Goal: Communication & Community: Answer question/provide support

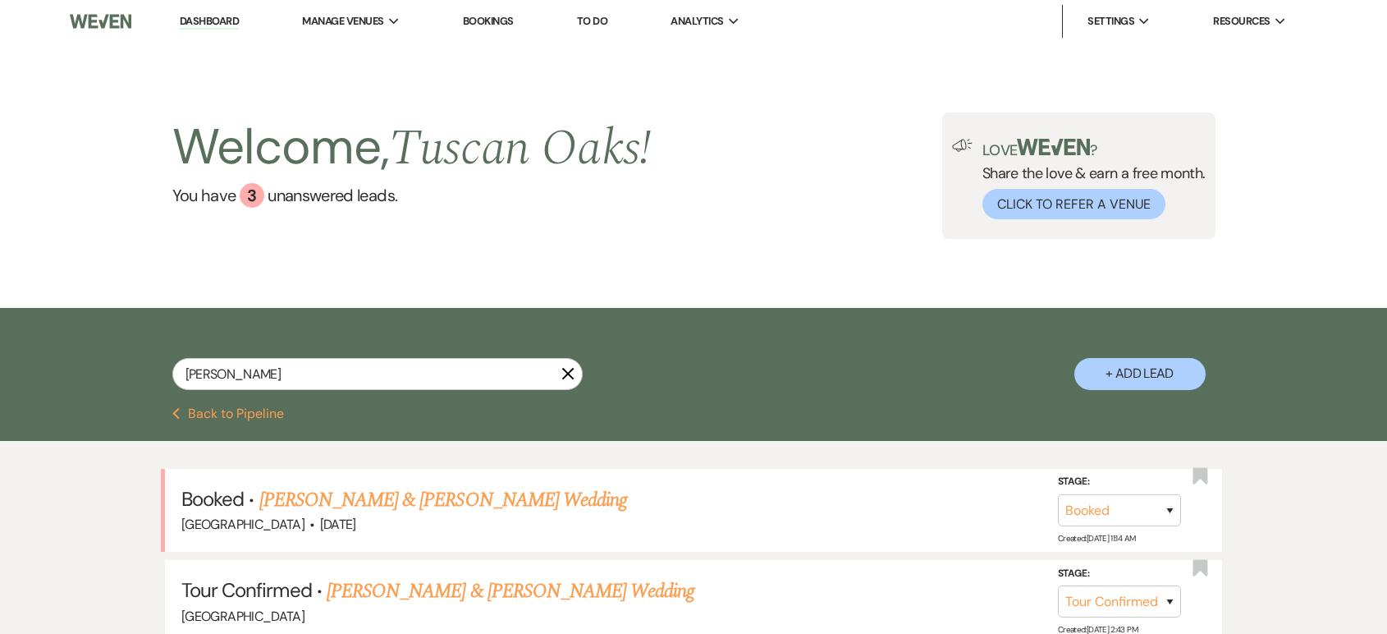
select select "4"
select select "8"
select select "5"
select select "8"
select select "5"
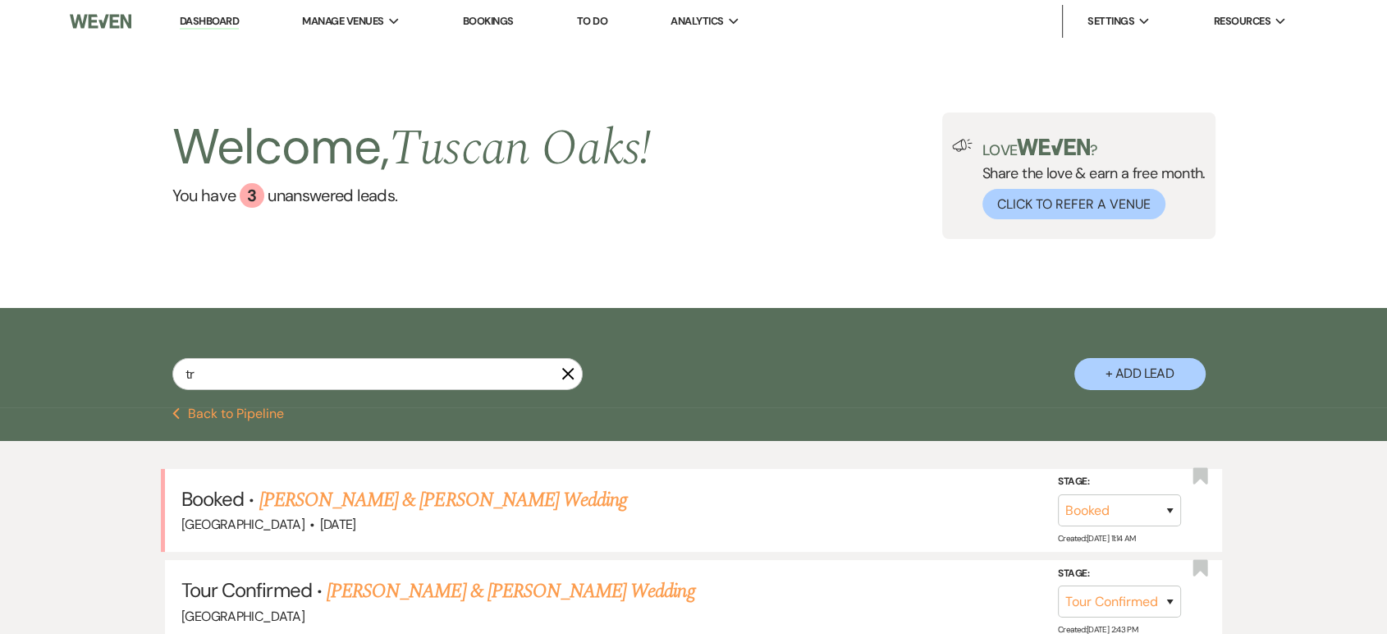
type input "t"
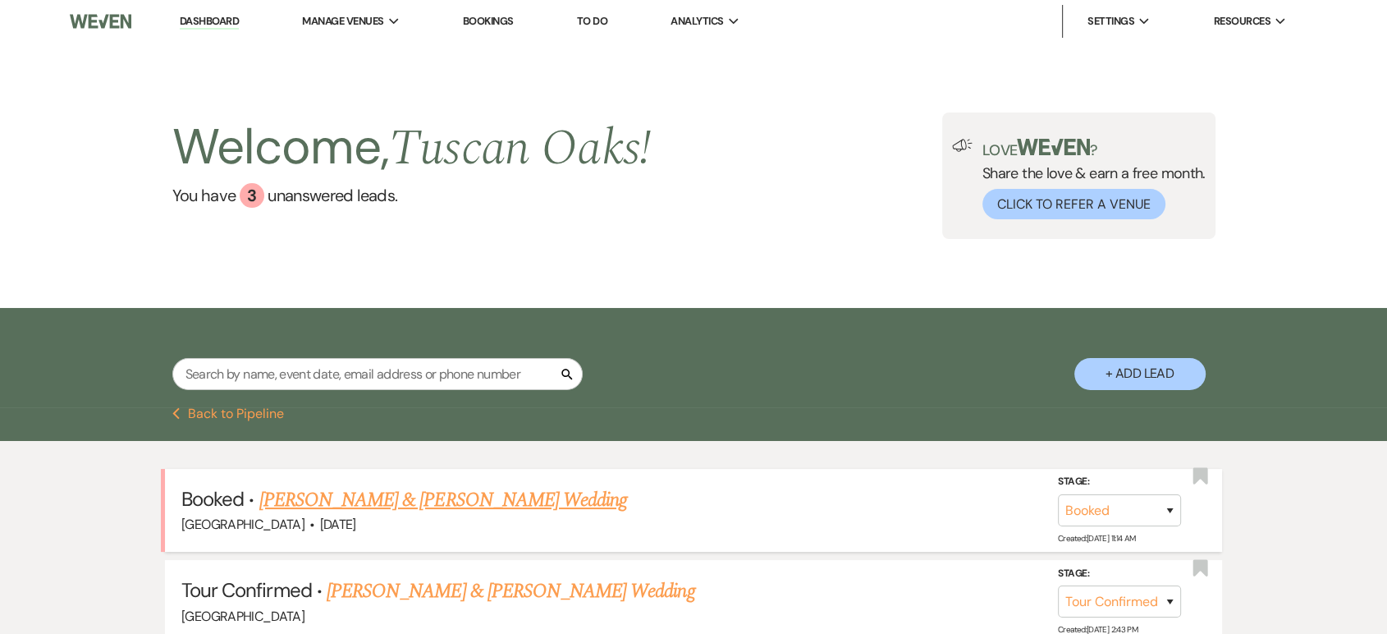
click at [459, 509] on link "[PERSON_NAME] & [PERSON_NAME] Wedding" at bounding box center [443, 500] width 368 height 30
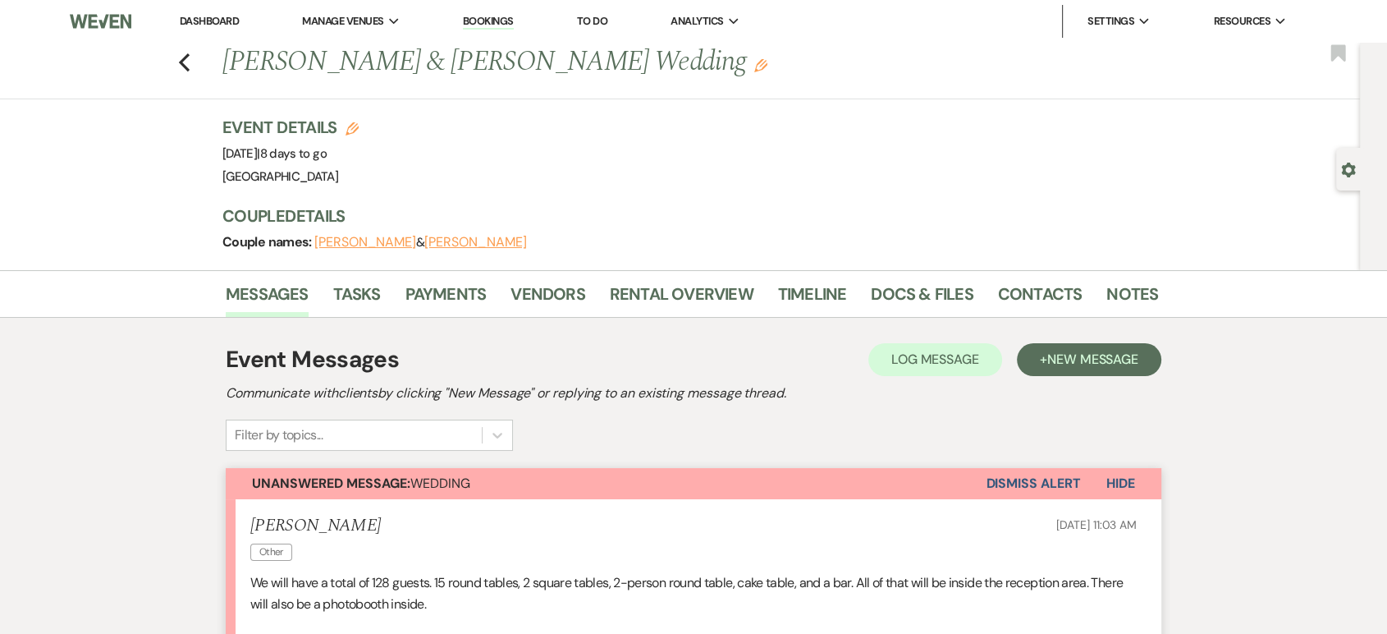
scroll to position [353, 0]
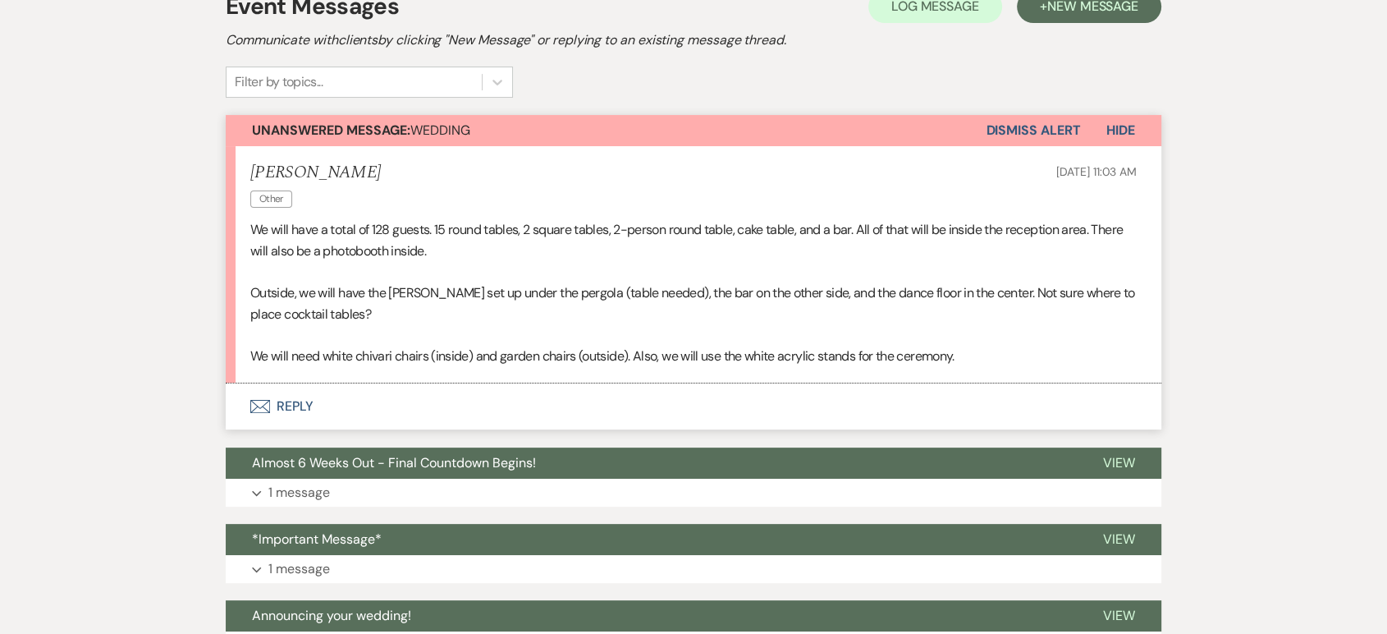
click at [1045, 126] on button "Dismiss Alert" at bounding box center [1033, 130] width 94 height 31
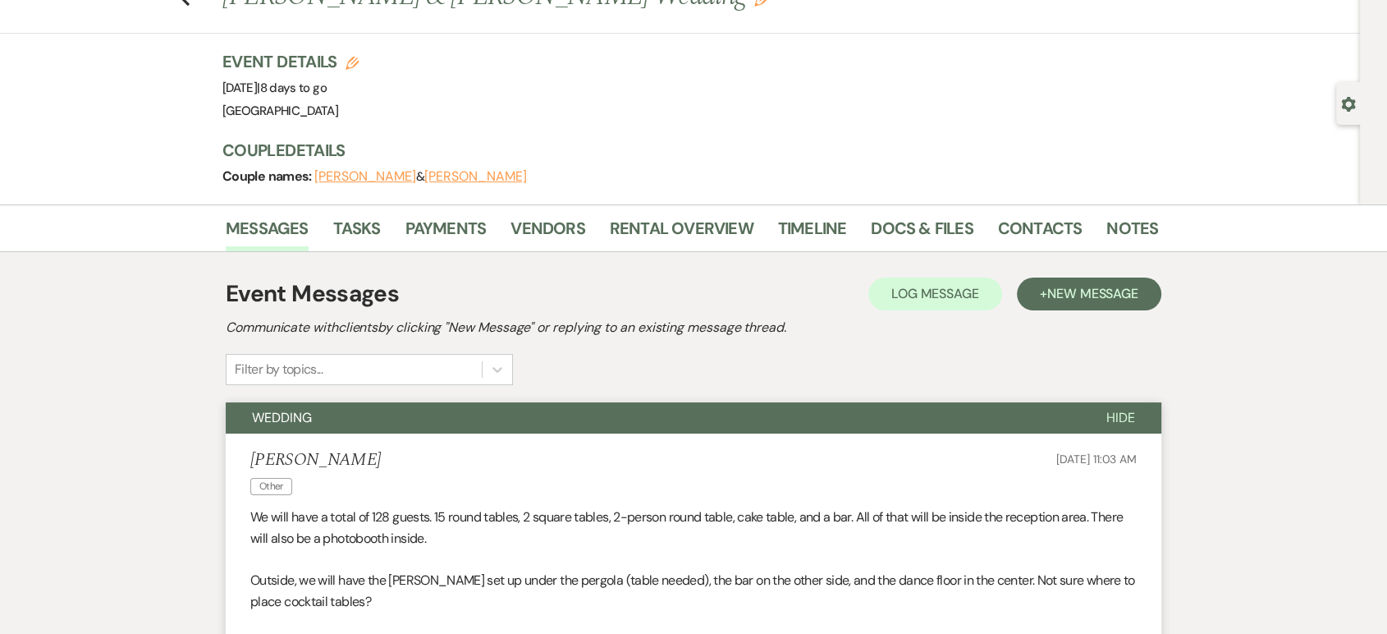
scroll to position [0, 0]
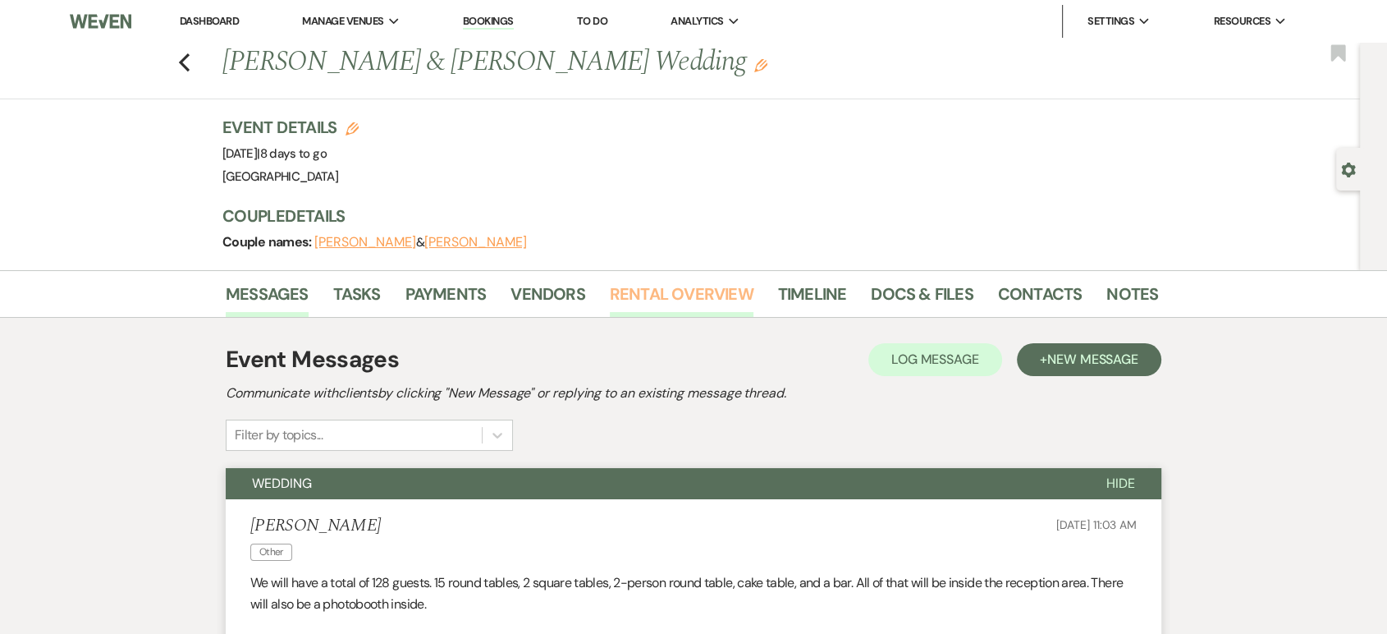
click at [666, 291] on link "Rental Overview" at bounding box center [682, 299] width 144 height 36
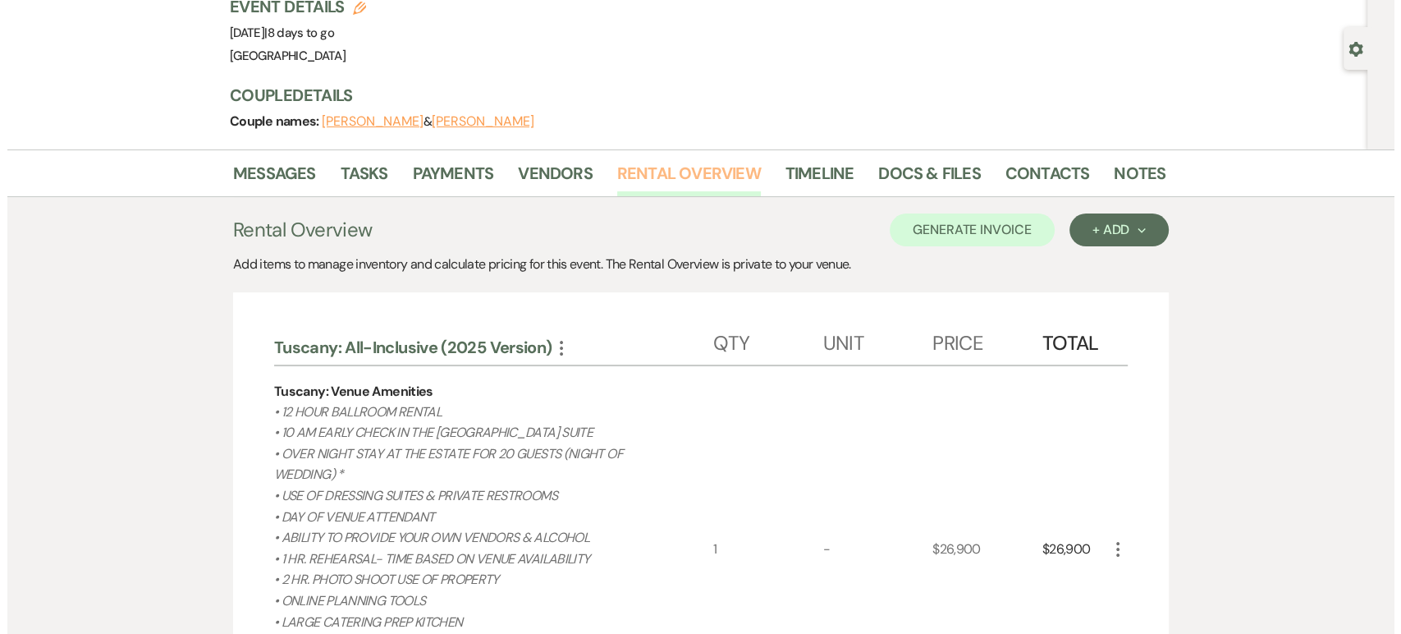
scroll to position [113, 0]
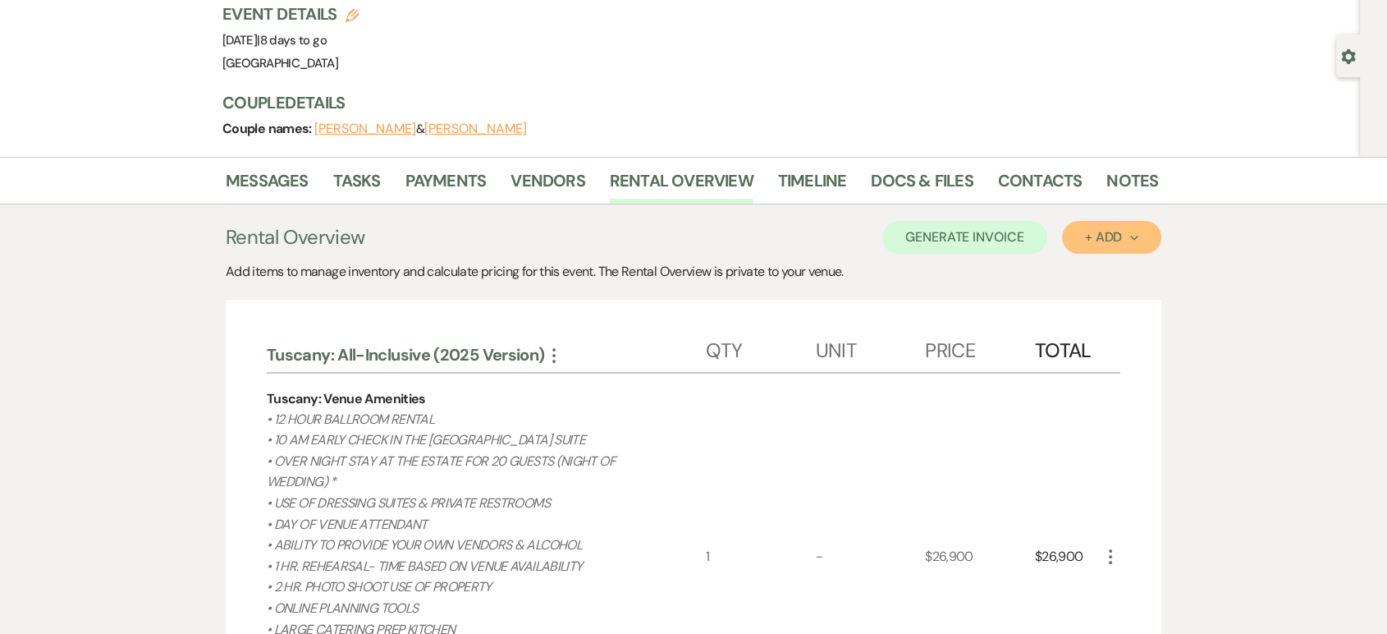
click at [1094, 231] on div "+ Add Next" at bounding box center [1111, 237] width 53 height 13
click at [1091, 274] on button "Item" at bounding box center [1103, 274] width 83 height 25
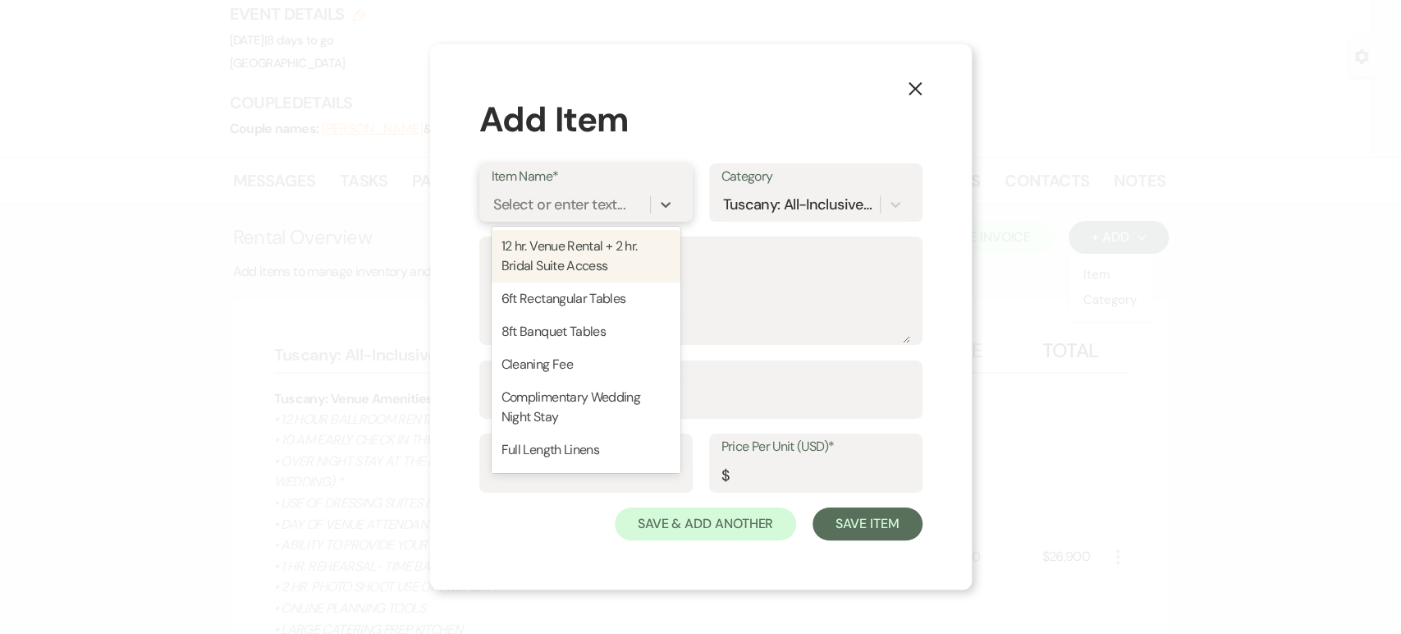
click at [536, 201] on div "Select or enter text..." at bounding box center [559, 204] width 132 height 22
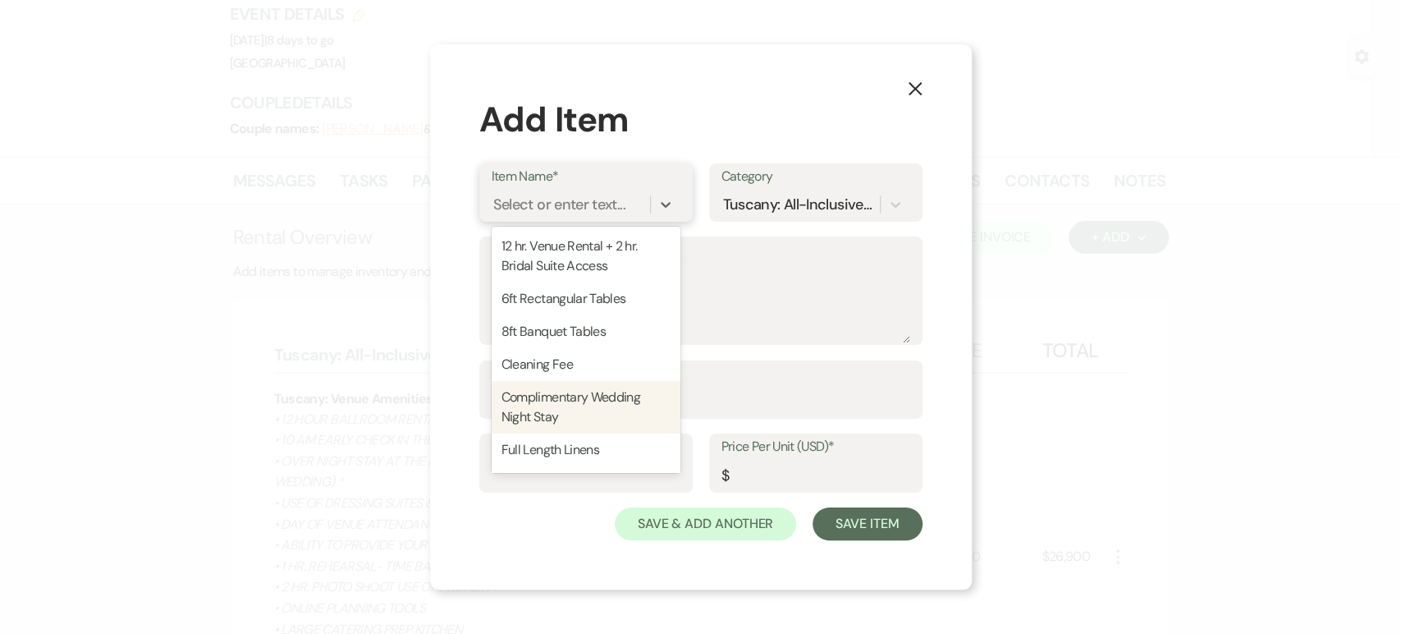
scroll to position [547, 0]
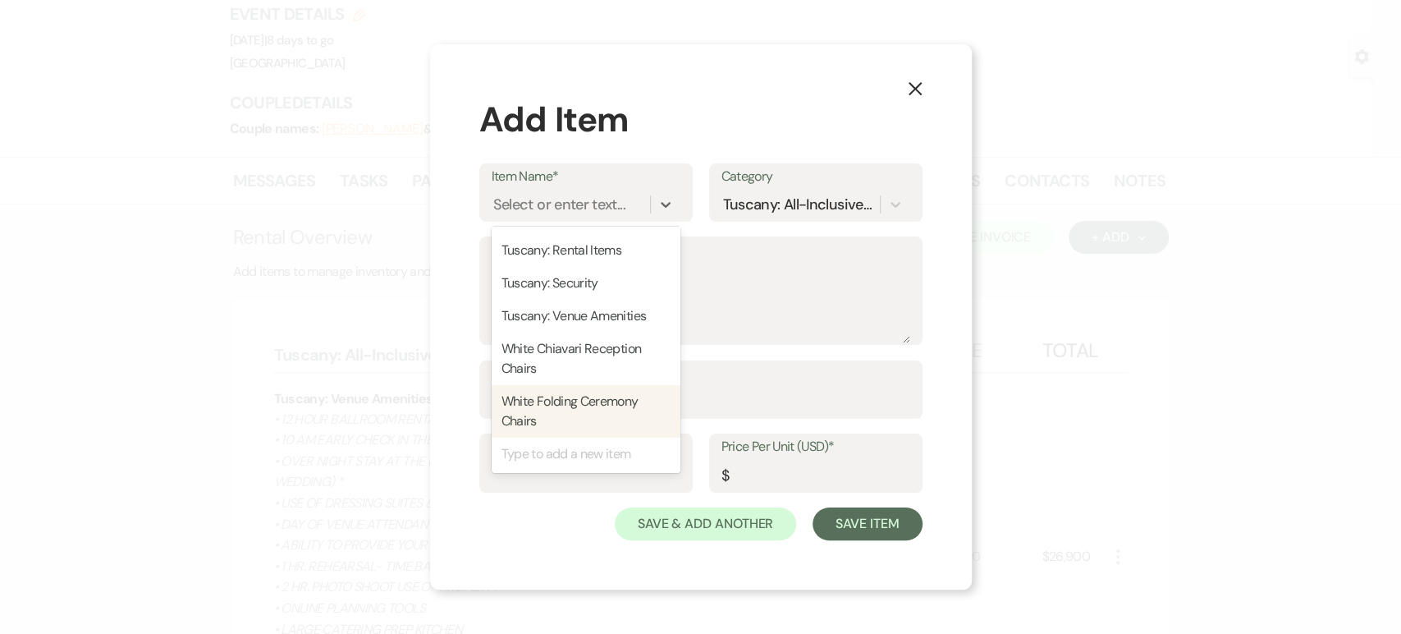
click at [913, 86] on icon "X" at bounding box center [915, 88] width 15 height 15
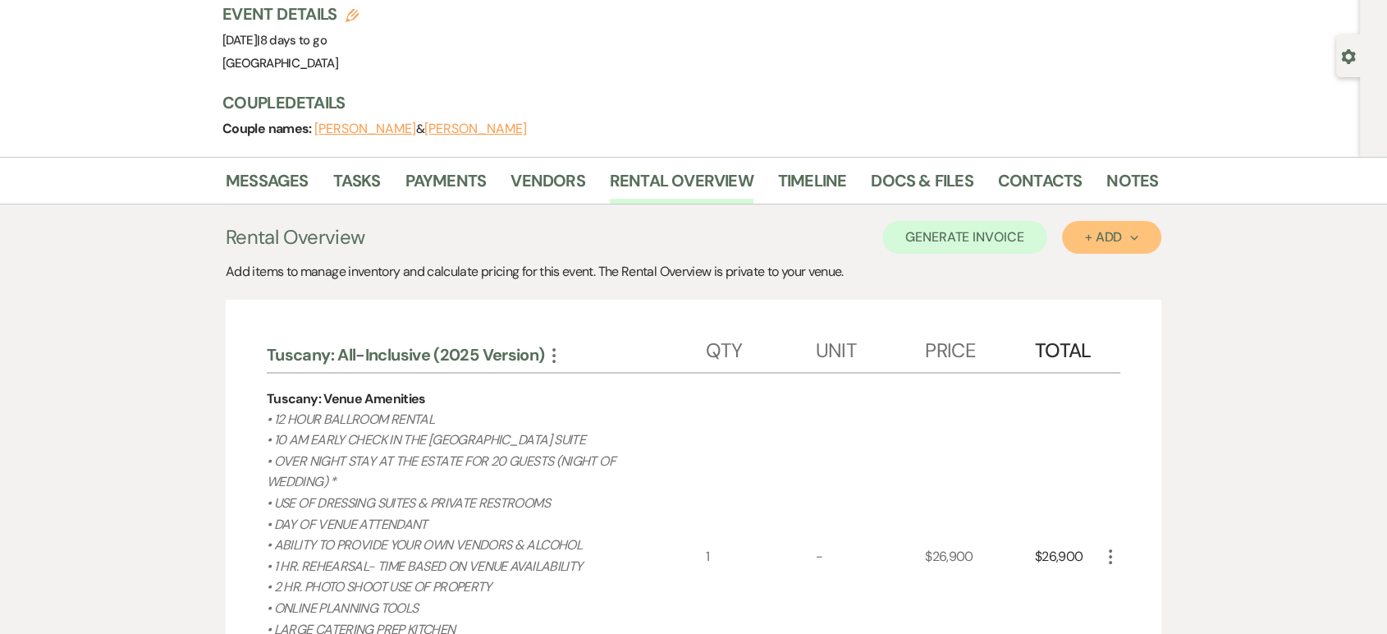
click at [1096, 240] on div "+ Add Next" at bounding box center [1111, 237] width 53 height 13
click at [1096, 294] on button "Category" at bounding box center [1105, 299] width 86 height 25
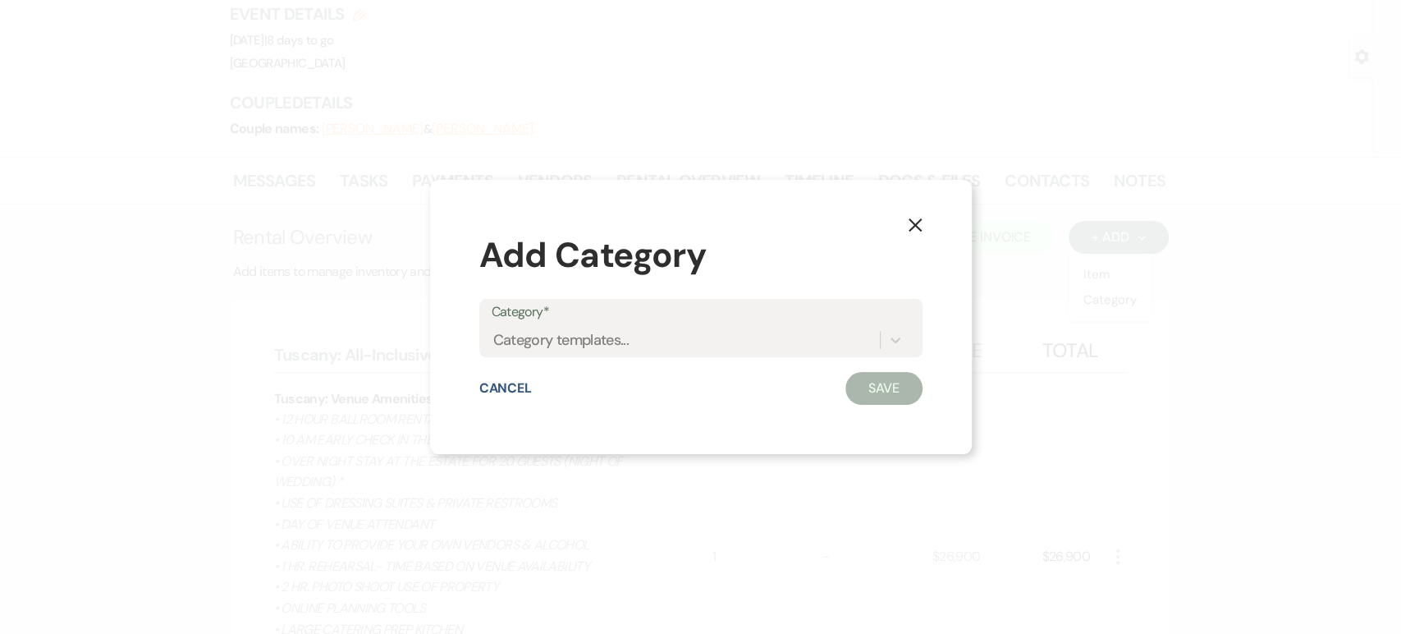
click at [915, 225] on use "button" at bounding box center [914, 223] width 13 height 13
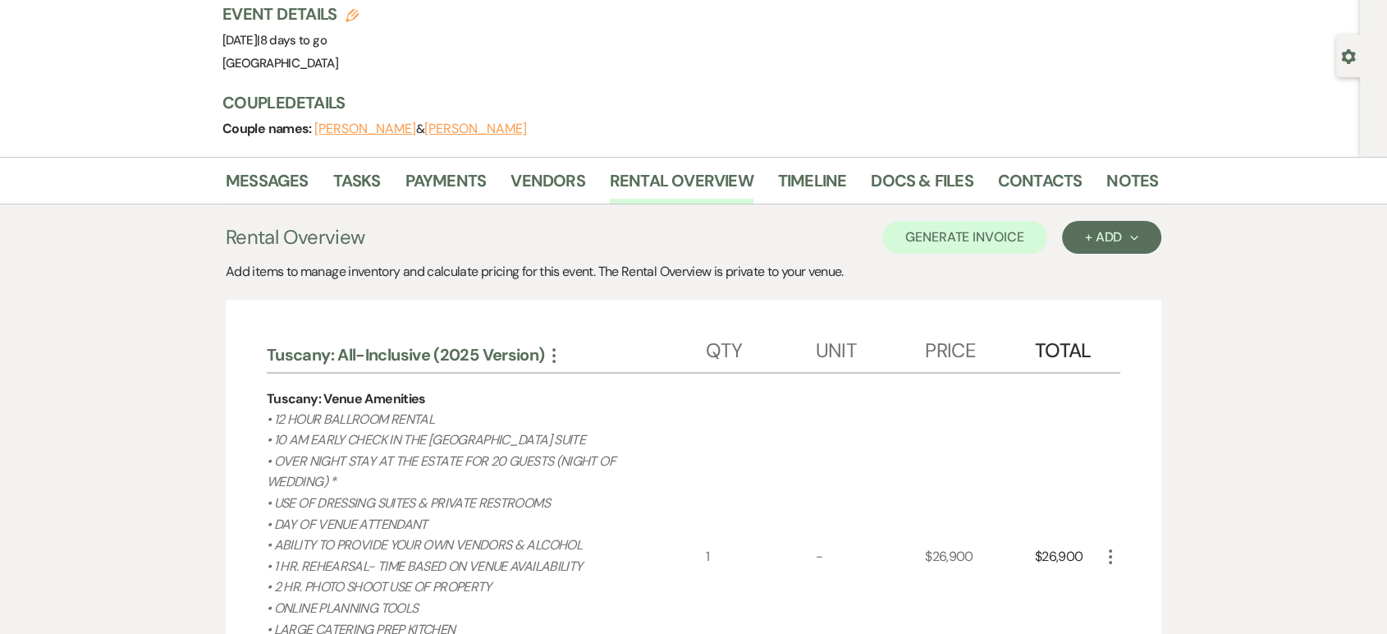
click at [1055, 235] on div "Generate Invoice + Add Next" at bounding box center [1021, 237] width 279 height 33
click at [1090, 233] on div "+ Add Next" at bounding box center [1111, 237] width 53 height 13
click at [1088, 263] on button "Item" at bounding box center [1103, 274] width 83 height 25
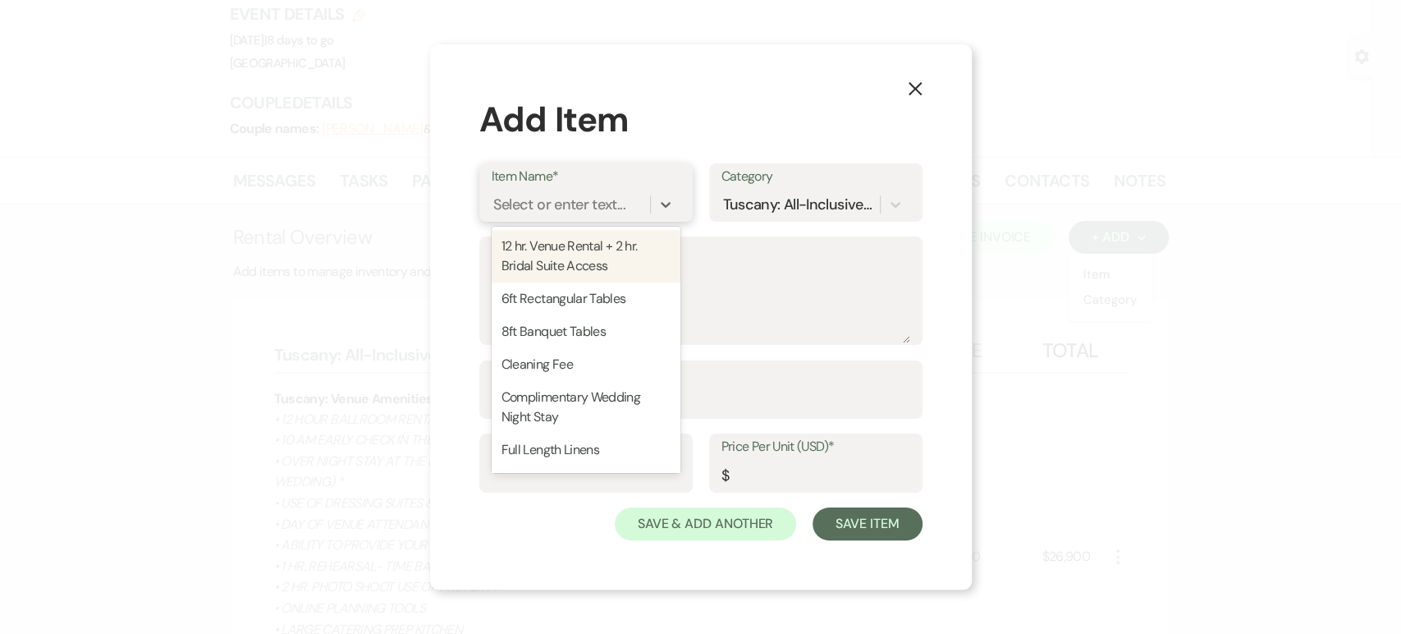
click at [648, 210] on div "Select or enter text..." at bounding box center [571, 204] width 158 height 29
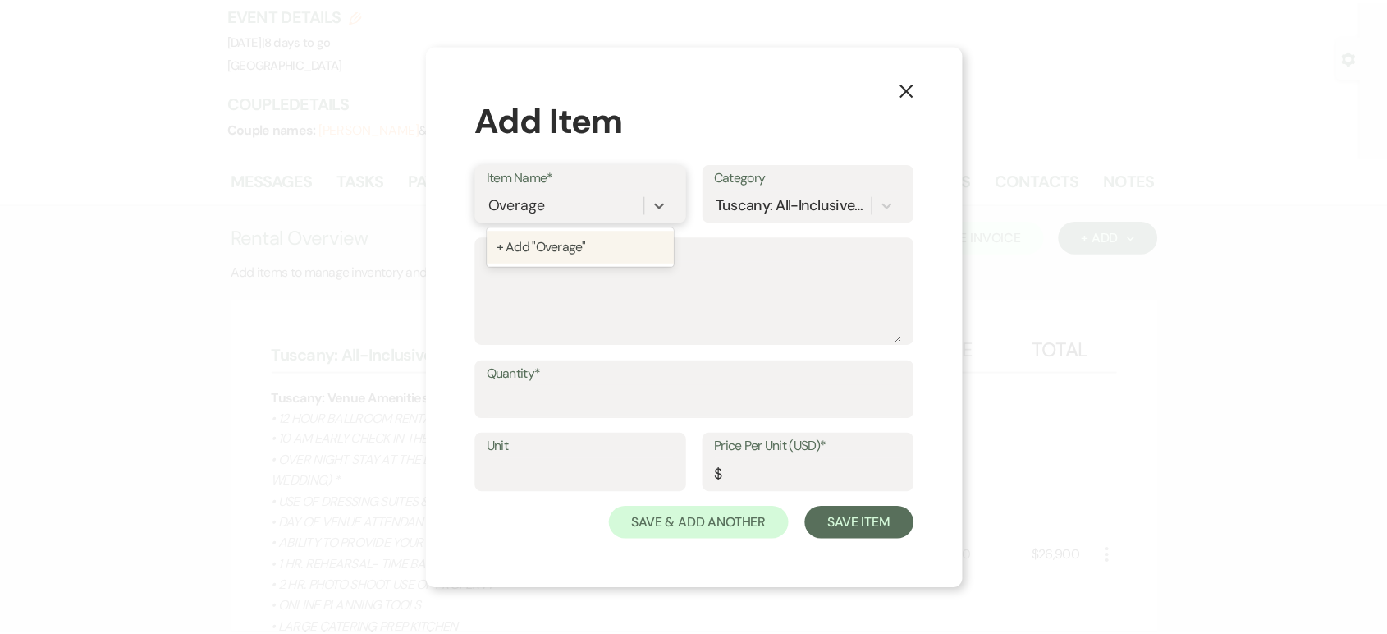
scroll to position [0, 0]
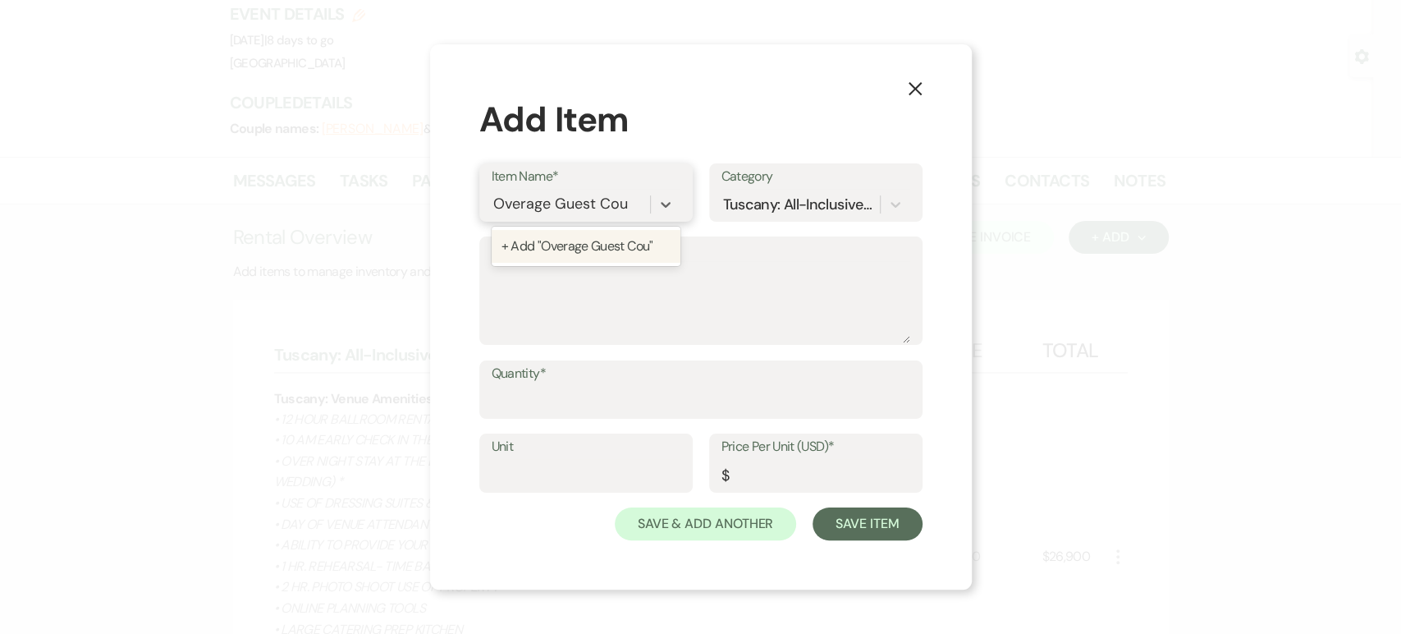
type input "Overage Guest Count"
click at [568, 248] on div "+ Add "Overage Guest Count"" at bounding box center [586, 246] width 189 height 33
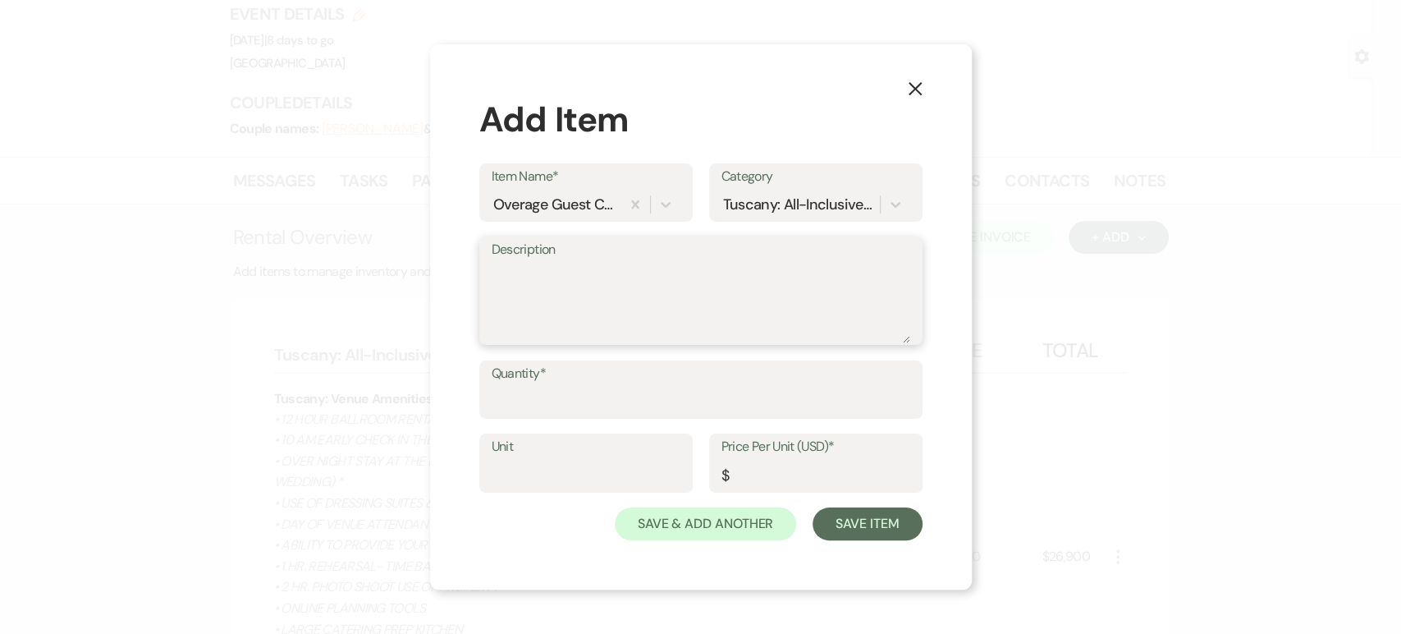
click at [556, 290] on textarea "Description" at bounding box center [701, 302] width 419 height 82
type textarea "5 Extra guest 125 Guest Count"
click at [566, 411] on input "Quantity*" at bounding box center [701, 401] width 419 height 32
type input "5"
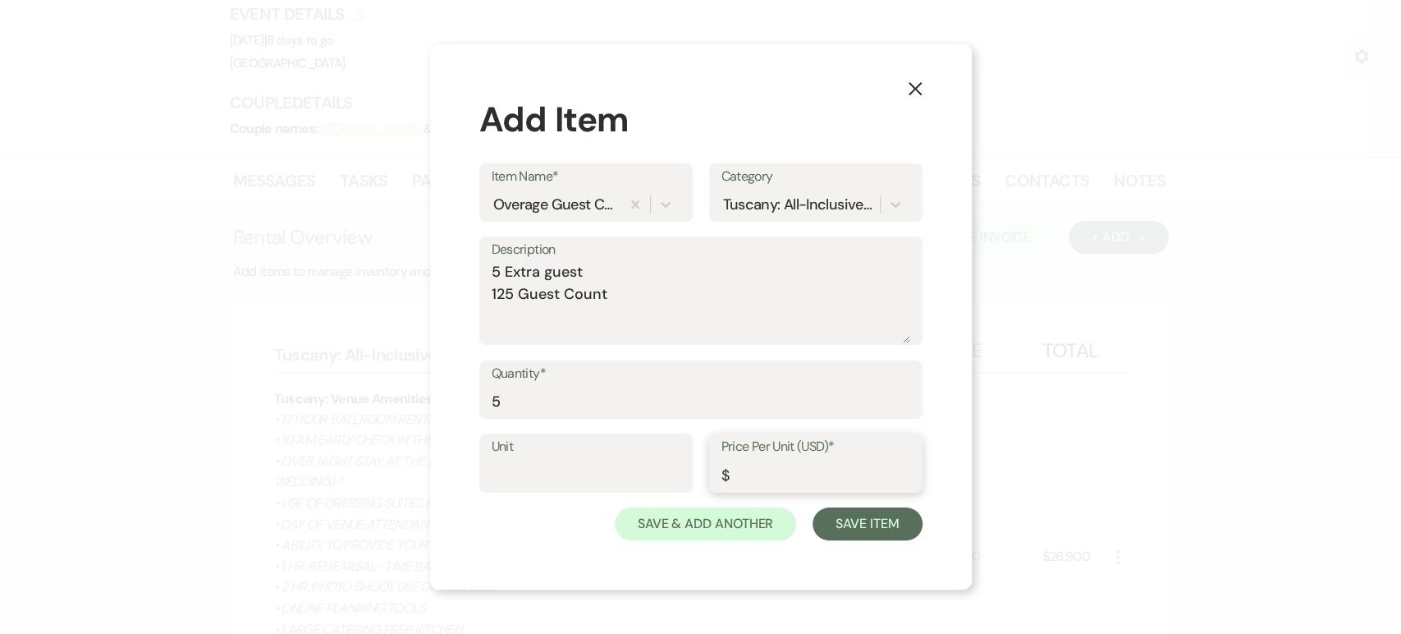
click at [764, 483] on input "Price Per Unit (USD)*" at bounding box center [815, 475] width 189 height 32
type input "55"
click at [879, 512] on button "Save Item" at bounding box center [866, 523] width 109 height 33
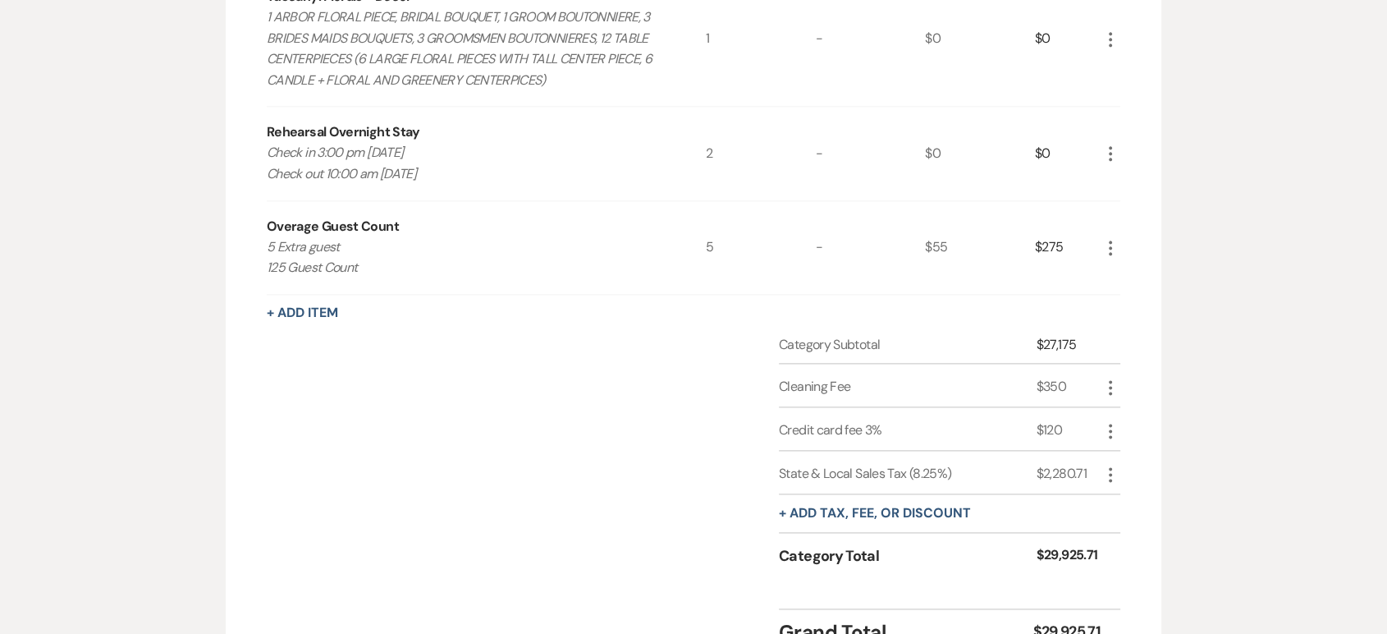
scroll to position [2048, 0]
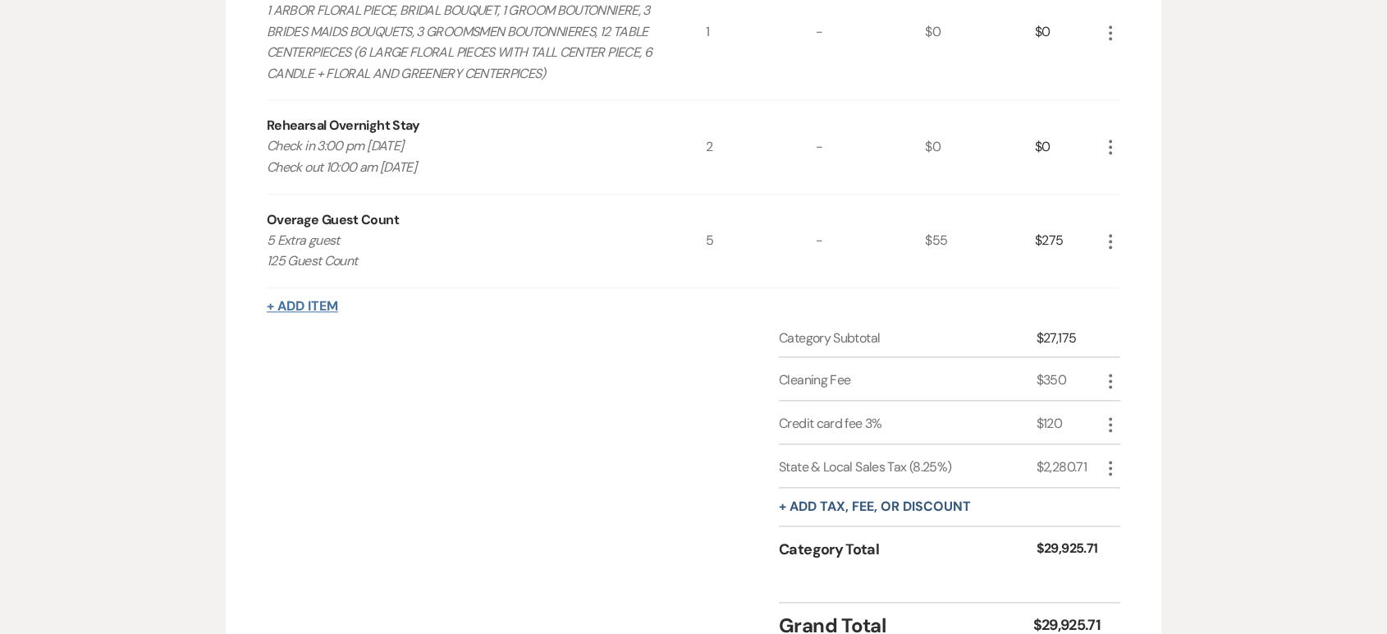
click at [289, 300] on button "+ Add Item" at bounding box center [302, 306] width 71 height 13
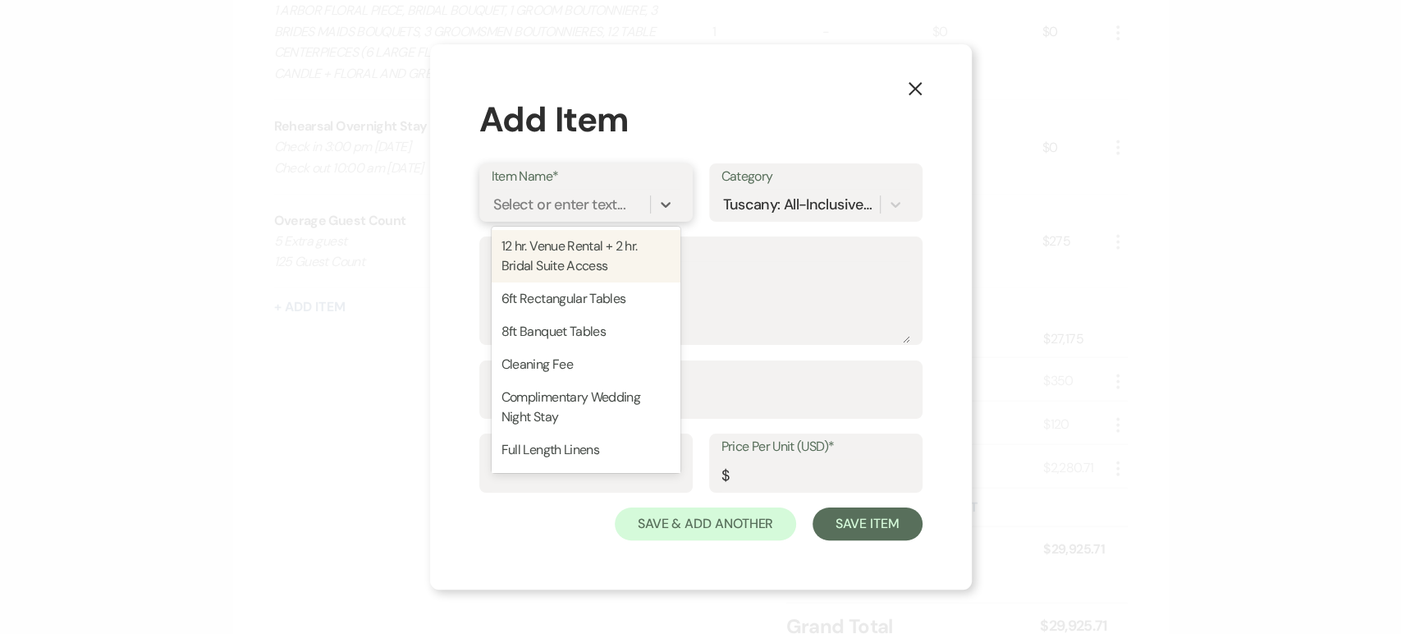
click at [578, 191] on div "Select or enter text..." at bounding box center [571, 204] width 158 height 29
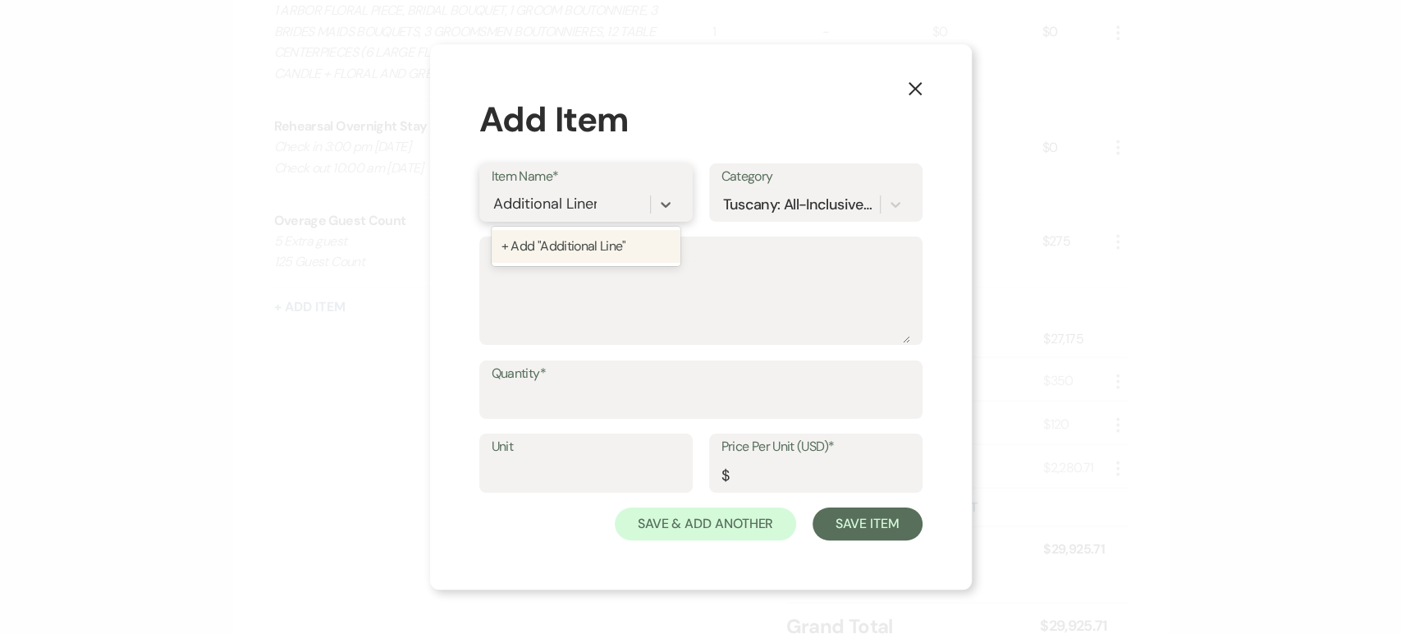
type input "Additional Linens"
click at [599, 245] on div "+ Add "Additional Linens"" at bounding box center [586, 246] width 189 height 33
click at [515, 295] on textarea "Description" at bounding box center [701, 302] width 419 height 82
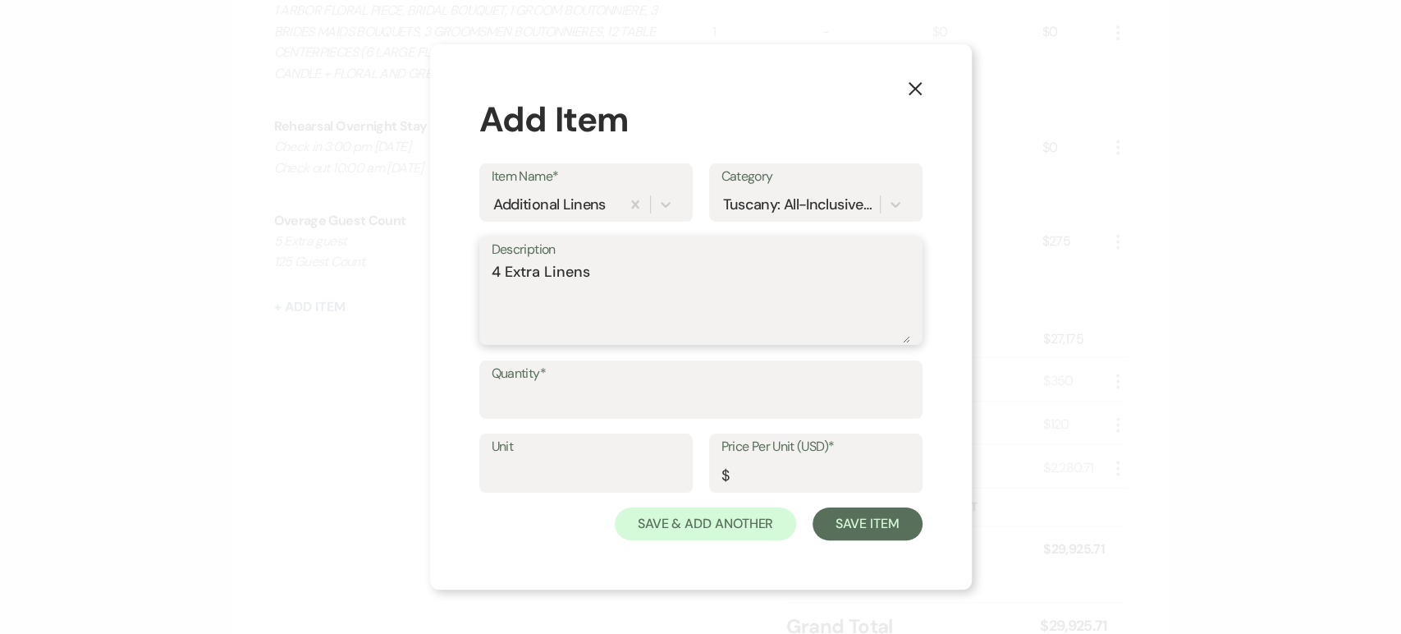
type textarea "4 Extra Linens"
click at [538, 396] on input "Quantity*" at bounding box center [701, 401] width 419 height 32
type input "4"
click at [768, 487] on input "Price Per Unit (USD)*" at bounding box center [815, 475] width 189 height 32
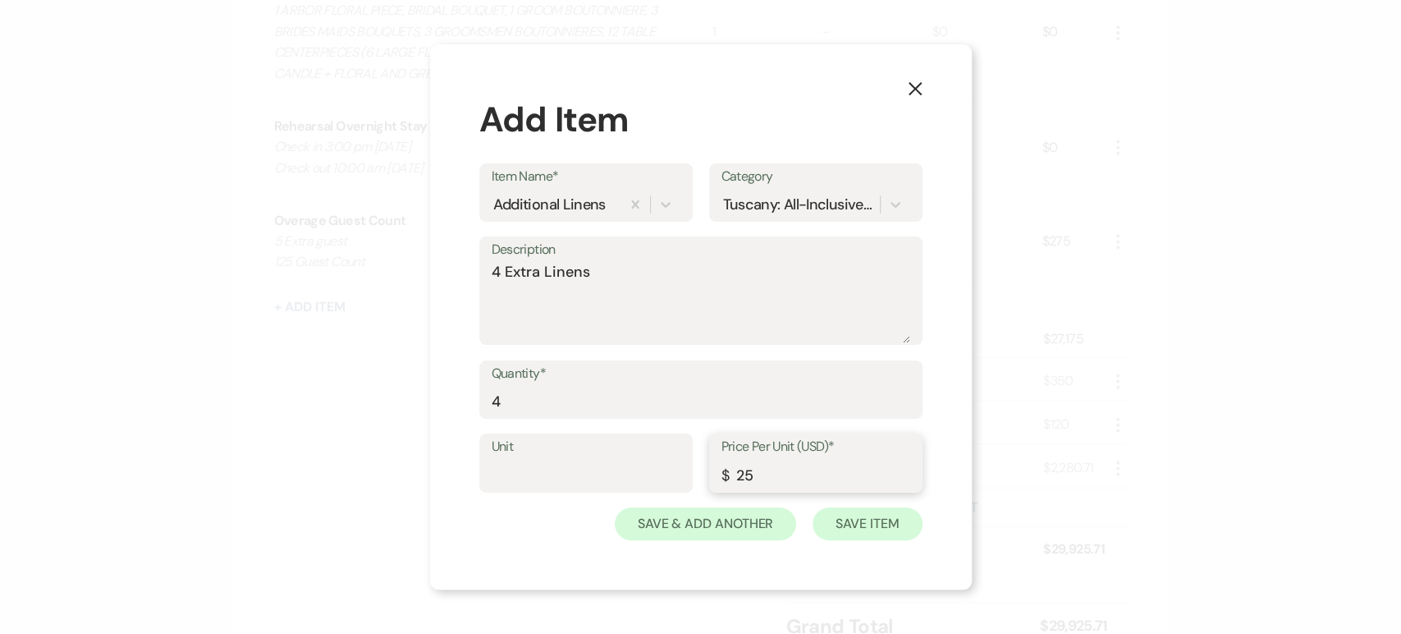
type input "25"
click at [847, 534] on button "Save Item" at bounding box center [866, 523] width 109 height 33
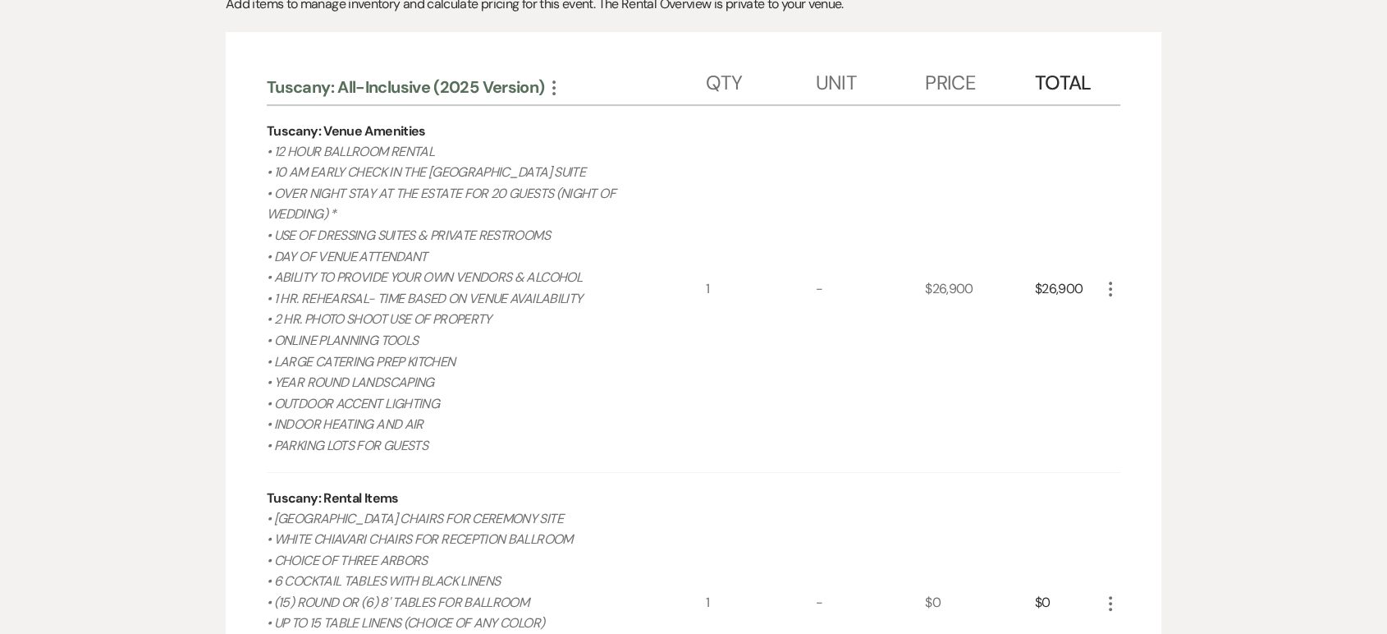
scroll to position [0, 0]
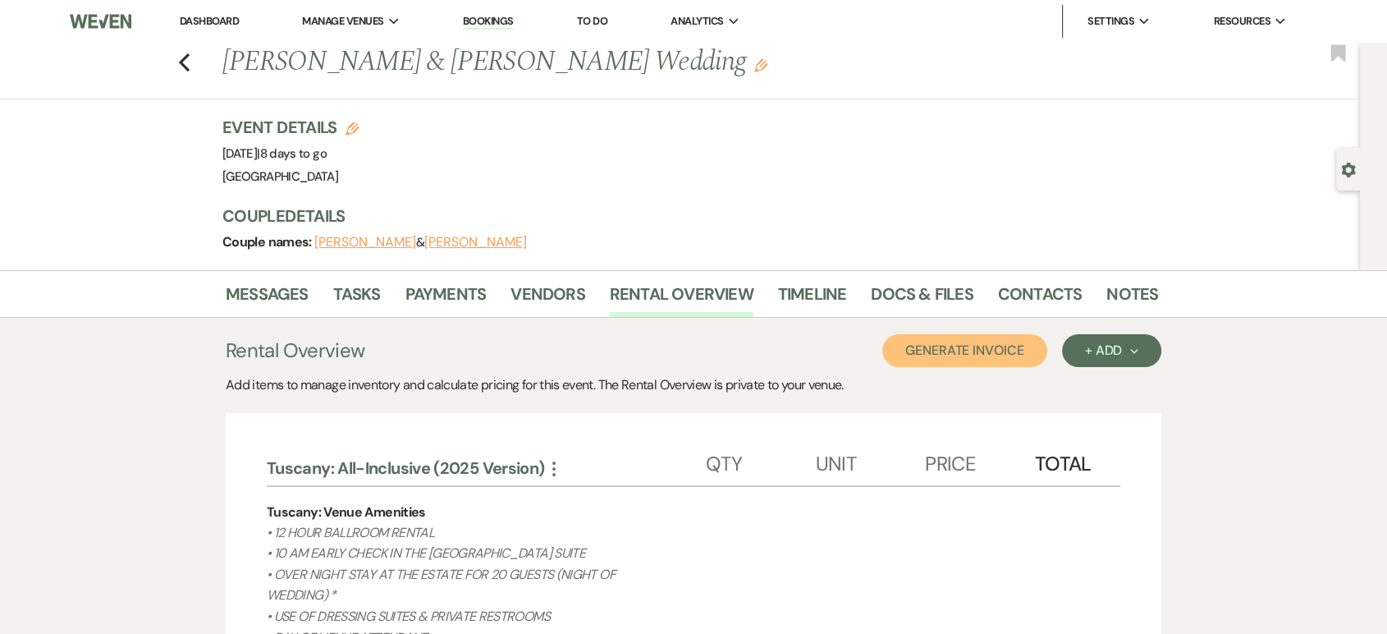
click at [950, 342] on button "Generate Invoice" at bounding box center [964, 350] width 165 height 33
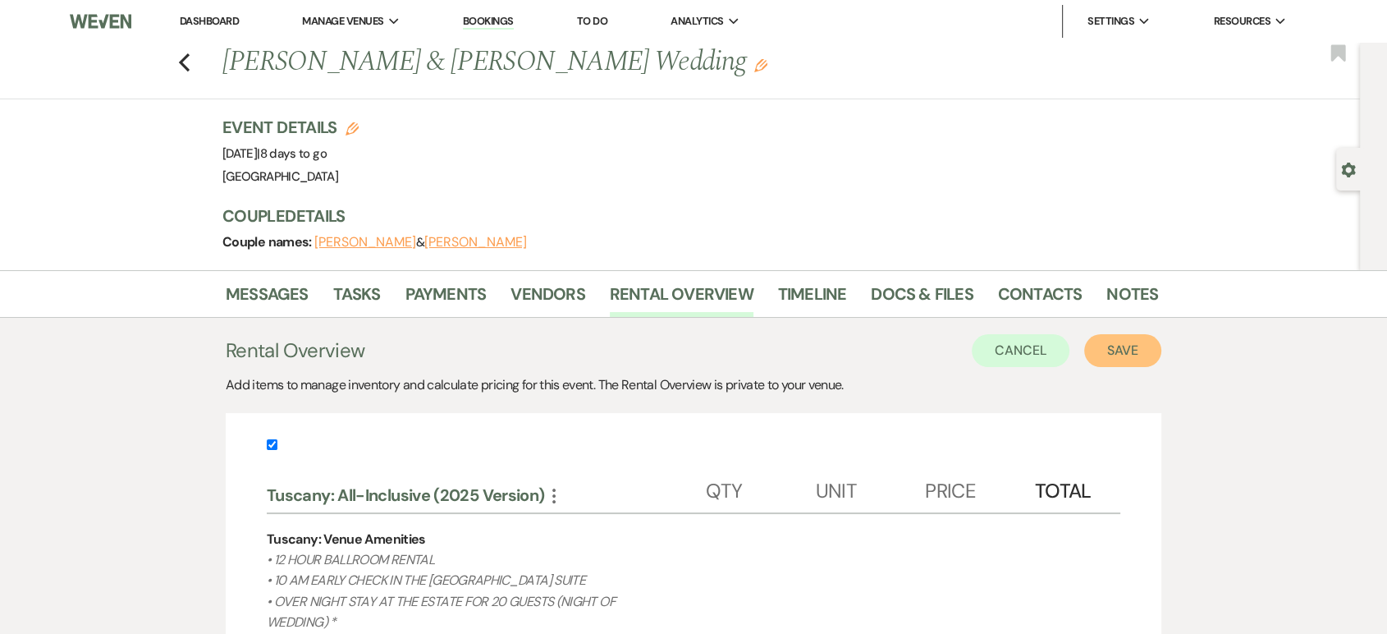
click at [1112, 352] on button "Save" at bounding box center [1122, 350] width 77 height 33
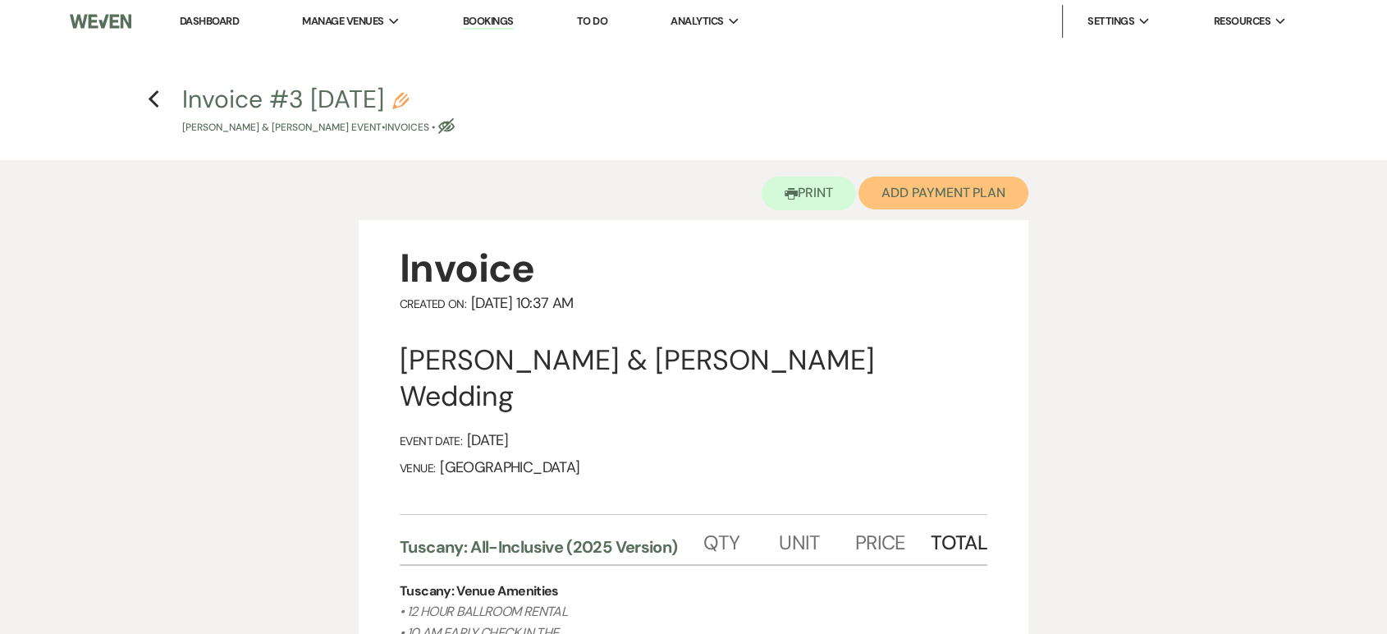
click at [909, 187] on button "Add Payment Plan" at bounding box center [943, 192] width 170 height 33
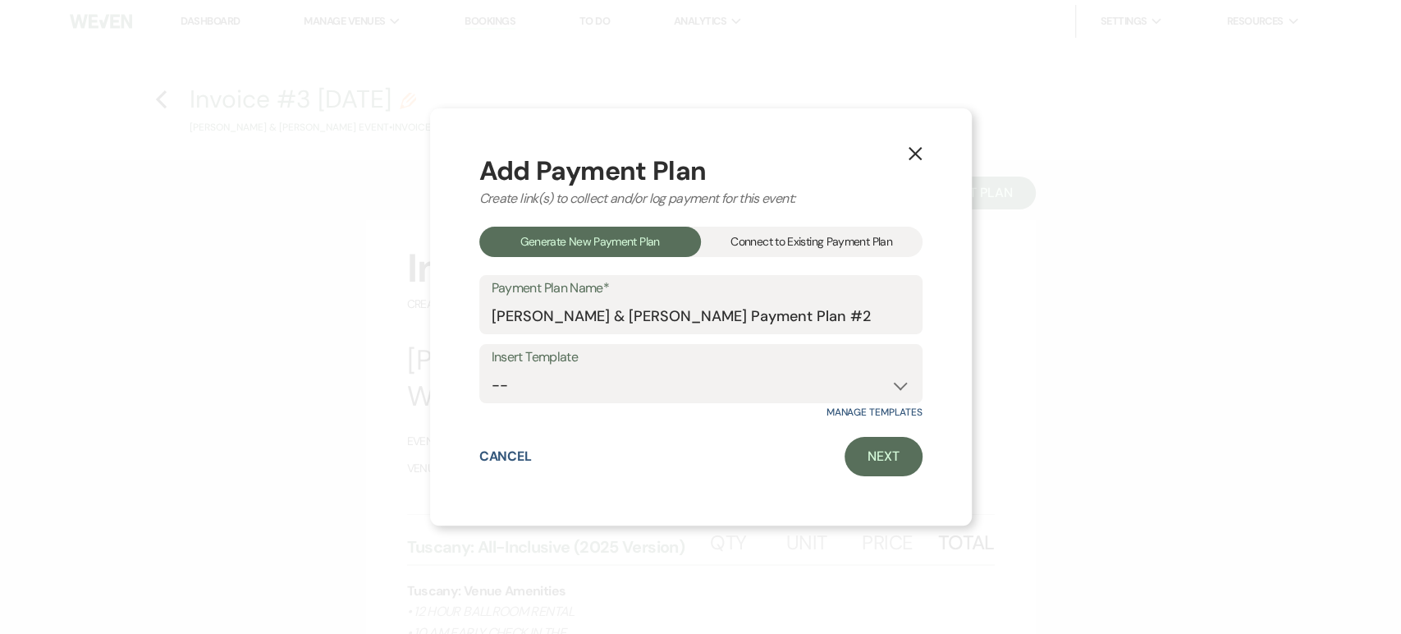
click at [772, 248] on div "Connect to Existing Payment Plan" at bounding box center [812, 241] width 222 height 30
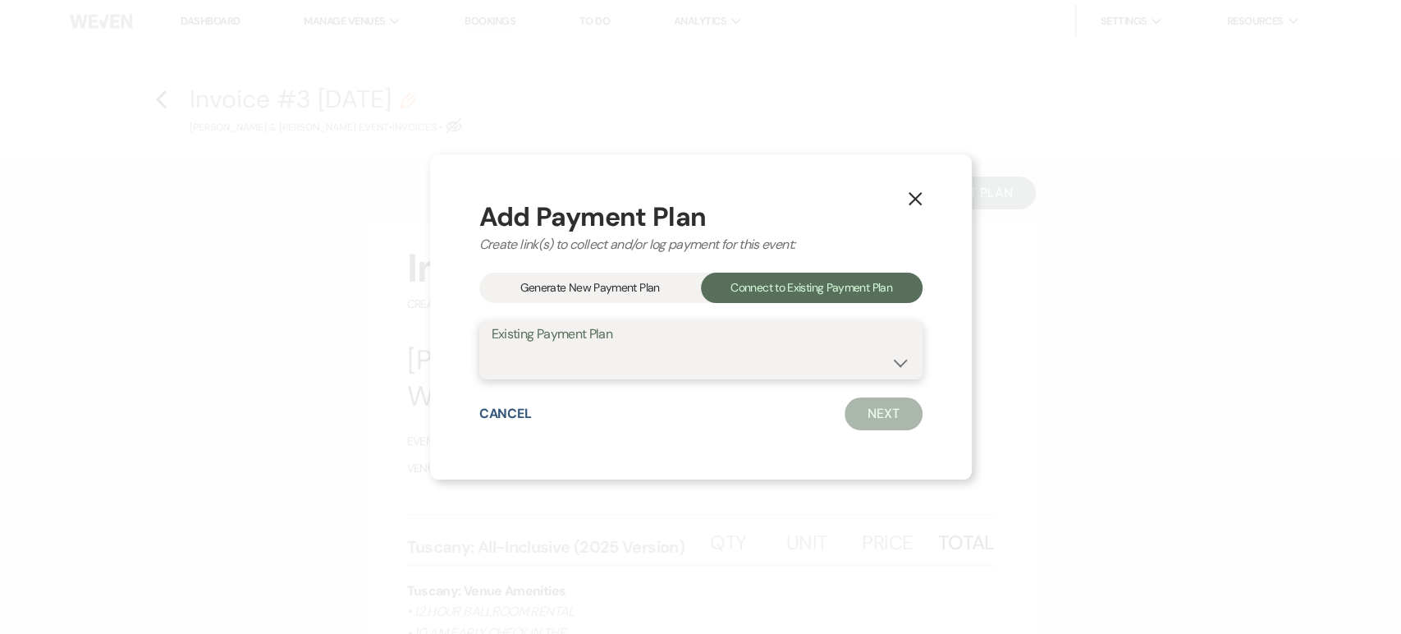
click at [643, 368] on select "[PERSON_NAME] & [PERSON_NAME] Payment Plan #1" at bounding box center [701, 361] width 419 height 32
select select "22398"
click at [492, 345] on select "[PERSON_NAME] & [PERSON_NAME] Payment Plan #1" at bounding box center [701, 361] width 419 height 32
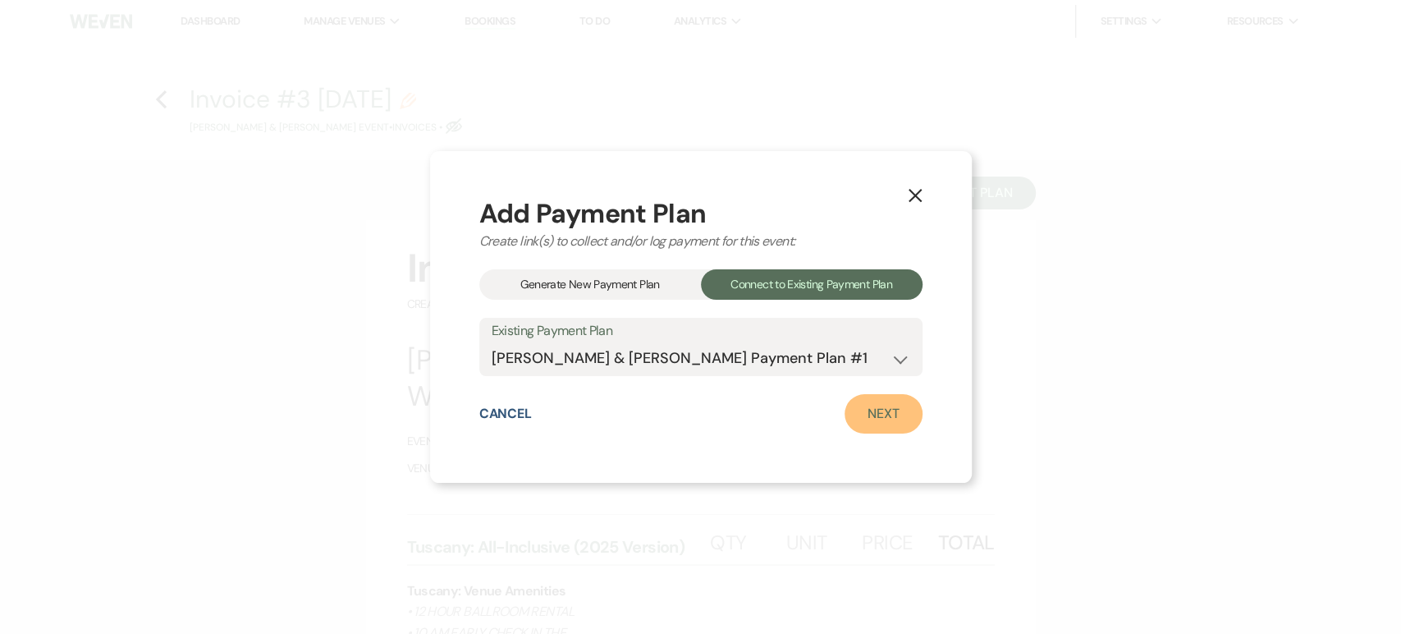
click at [889, 409] on link "Next" at bounding box center [883, 413] width 78 height 39
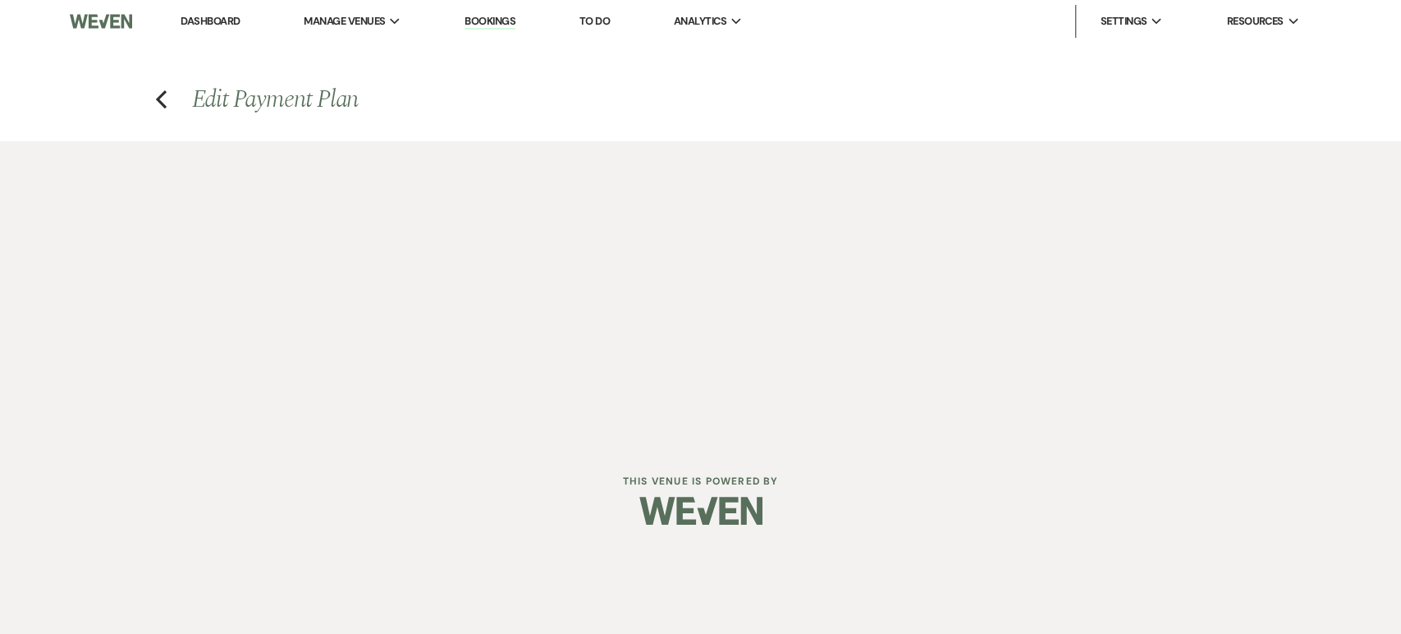
select select "29983"
select select "1"
select select "true"
select select "1"
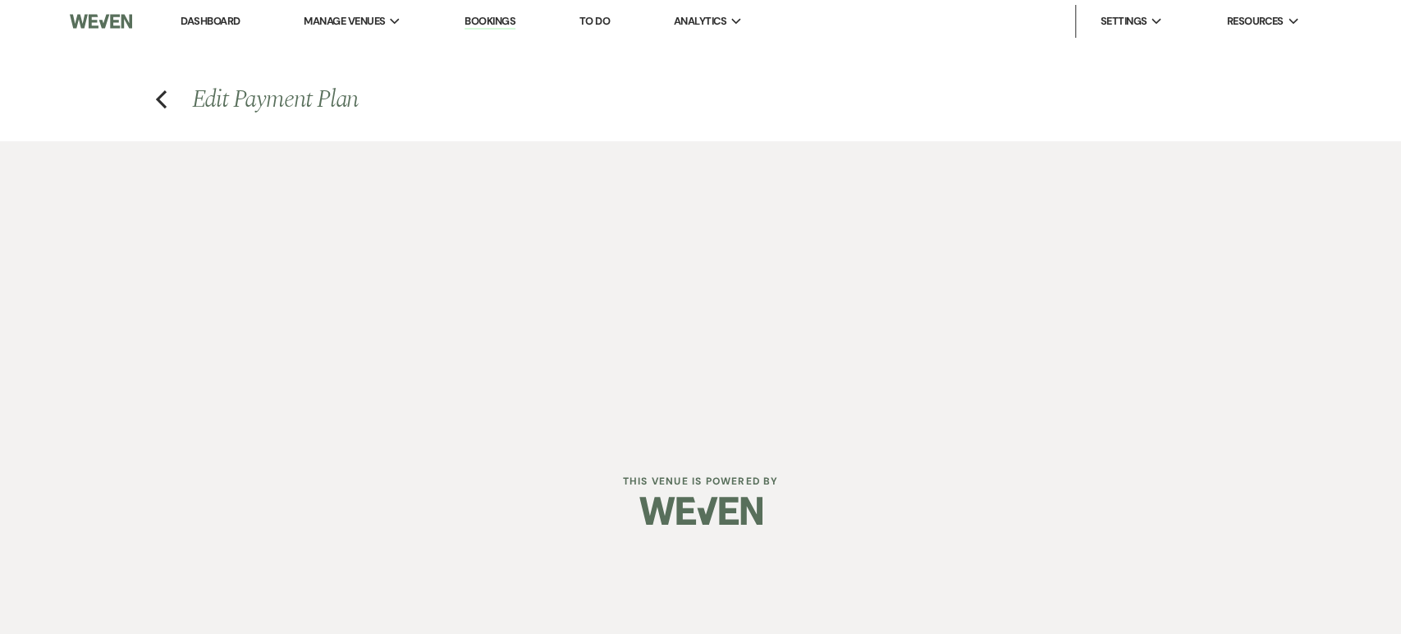
select select "true"
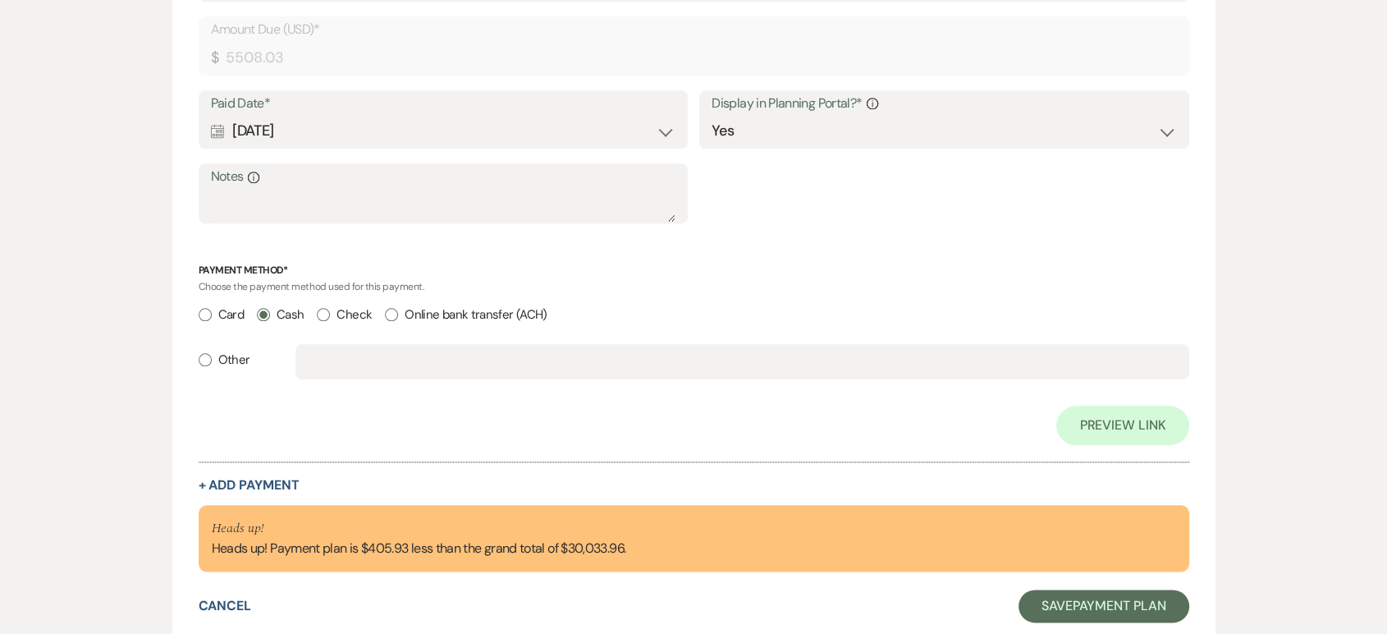
scroll to position [1834, 0]
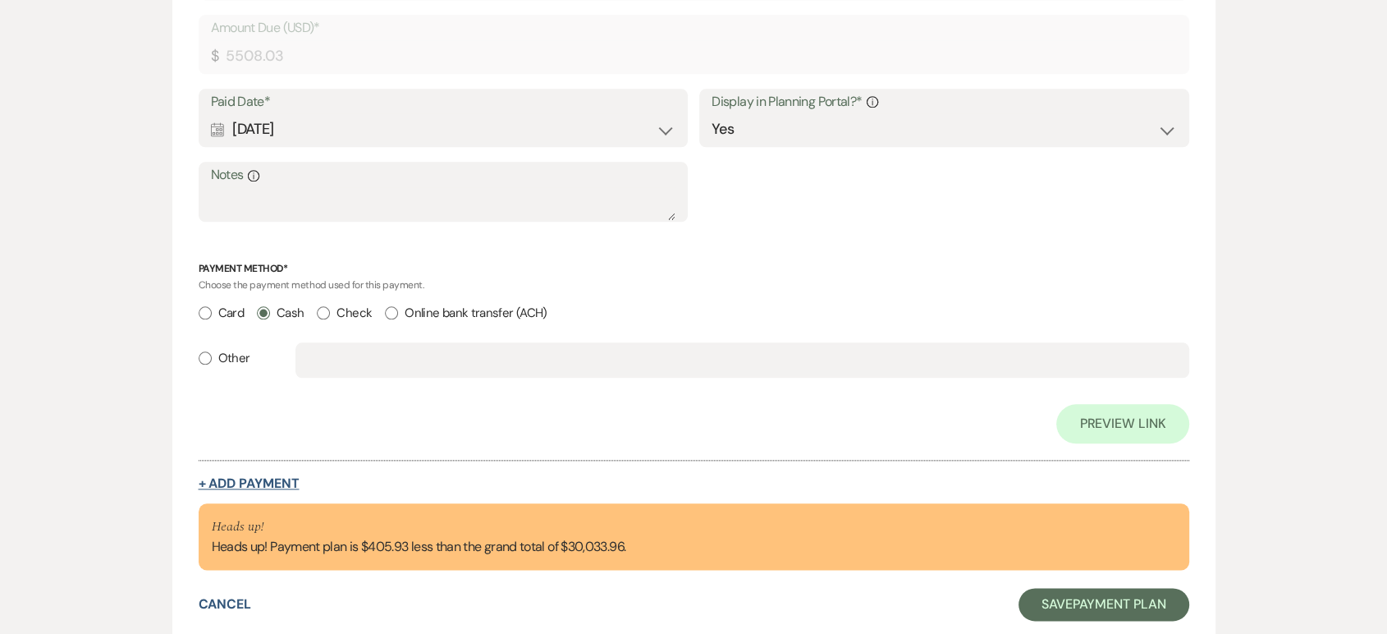
click at [250, 477] on button "+ Add Payment" at bounding box center [249, 483] width 101 height 13
select select "2"
select select "flat"
select select "true"
select select "client"
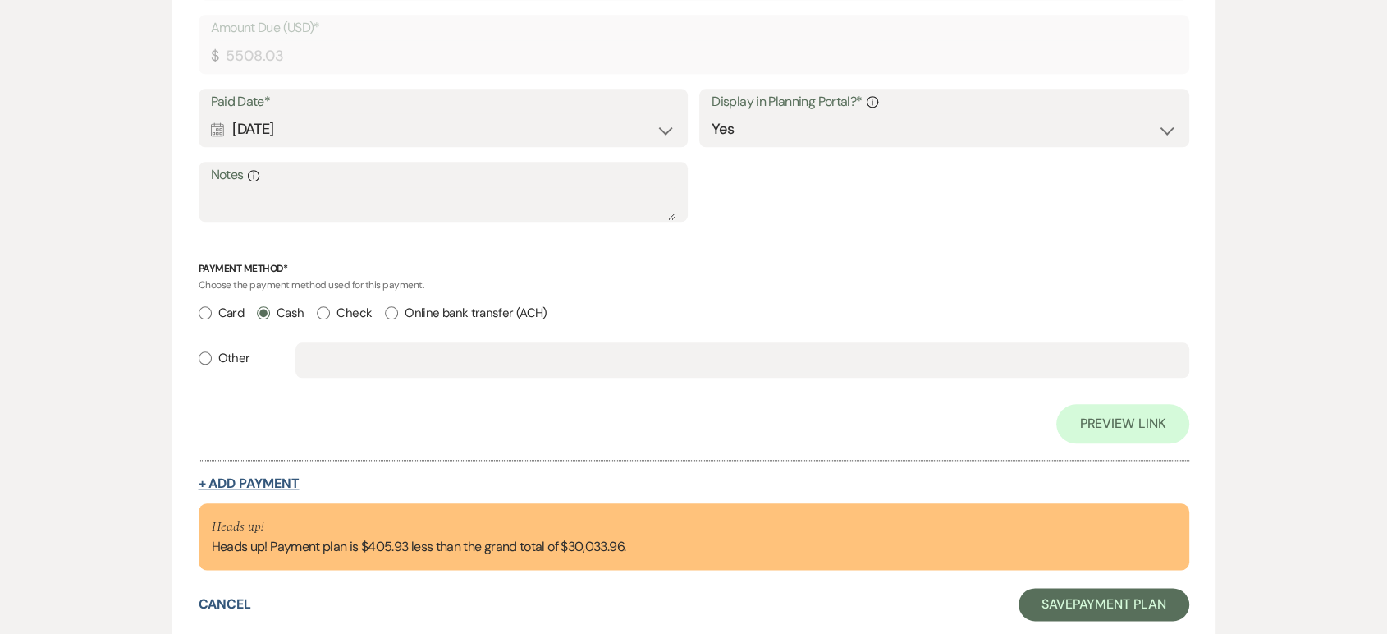
select select "weeks"
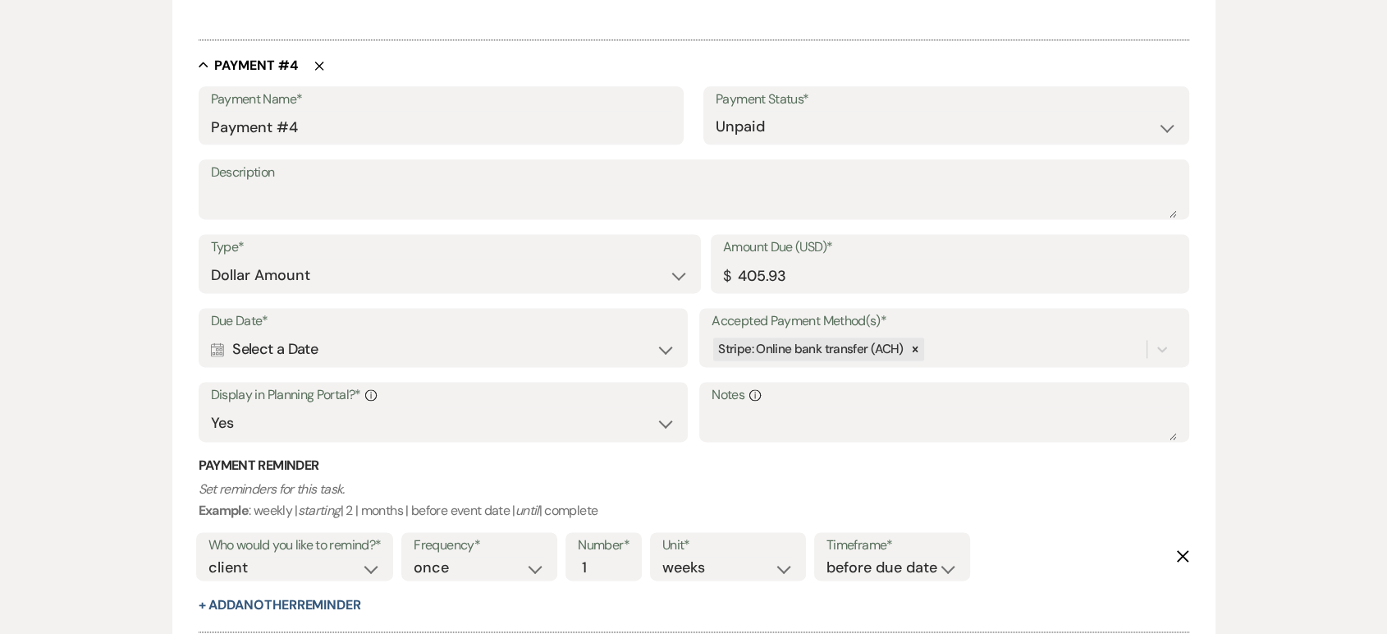
scroll to position [2147, 0]
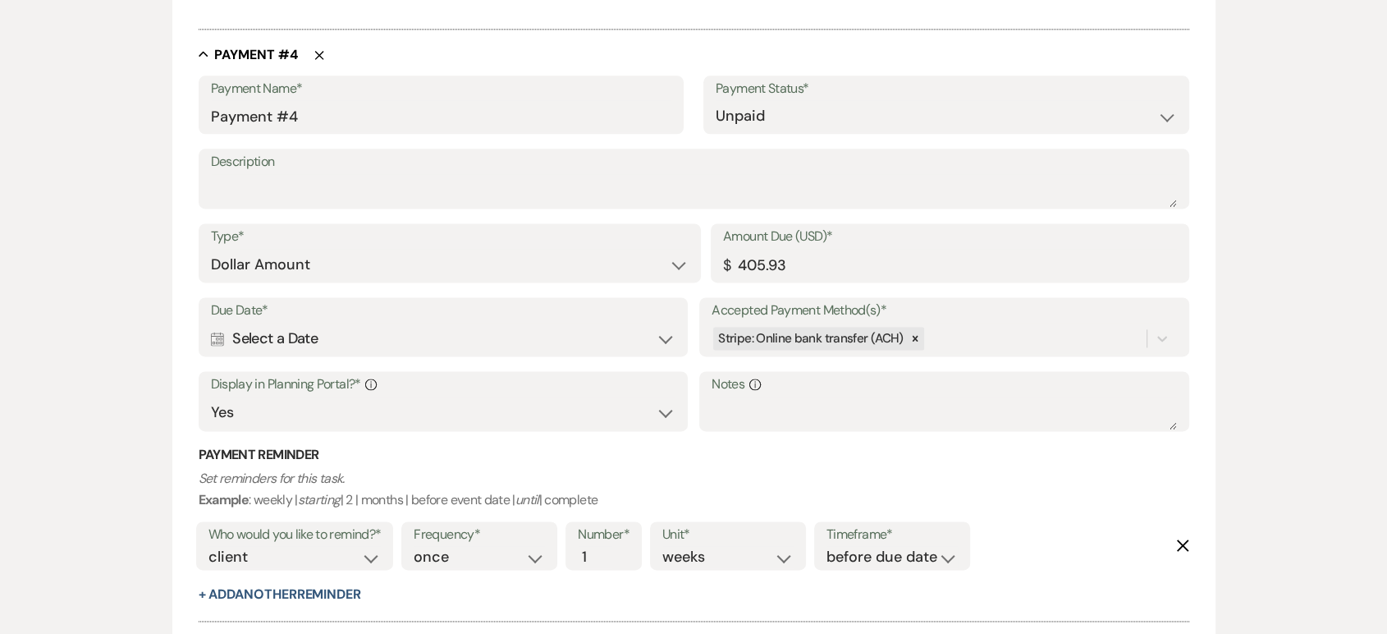
click at [216, 337] on use at bounding box center [217, 339] width 13 height 15
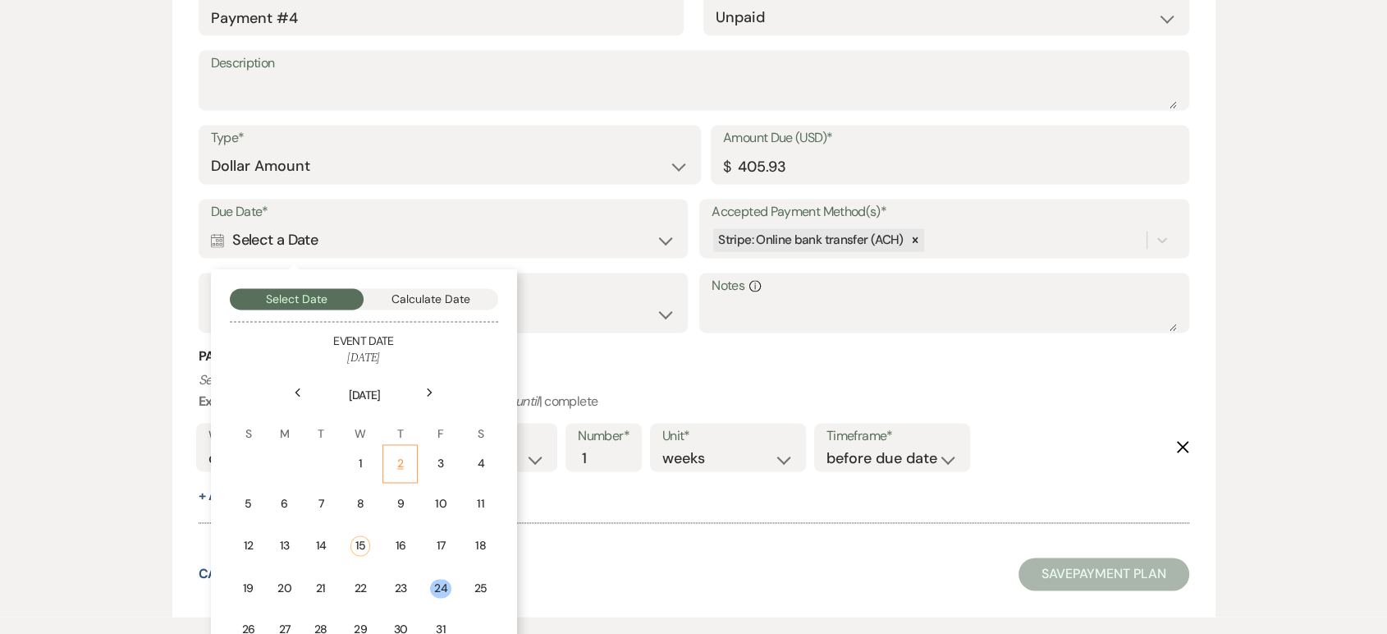
scroll to position [2337, 0]
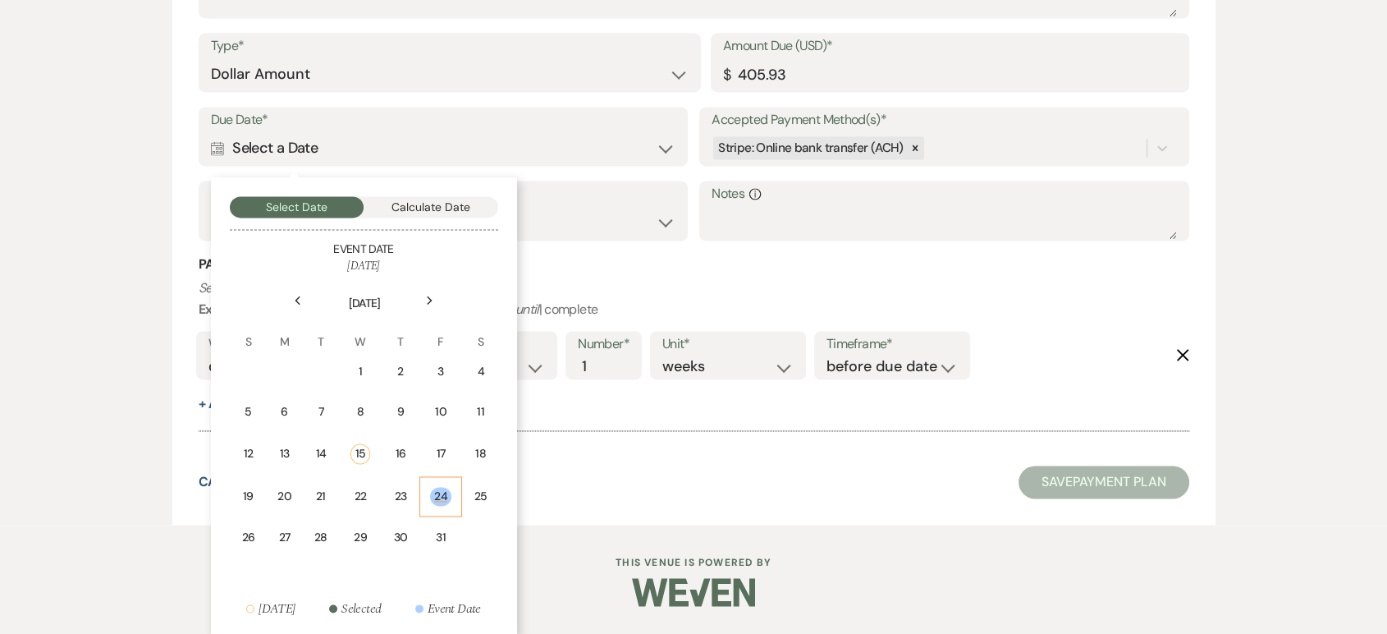
click at [446, 496] on div "24" at bounding box center [440, 496] width 21 height 19
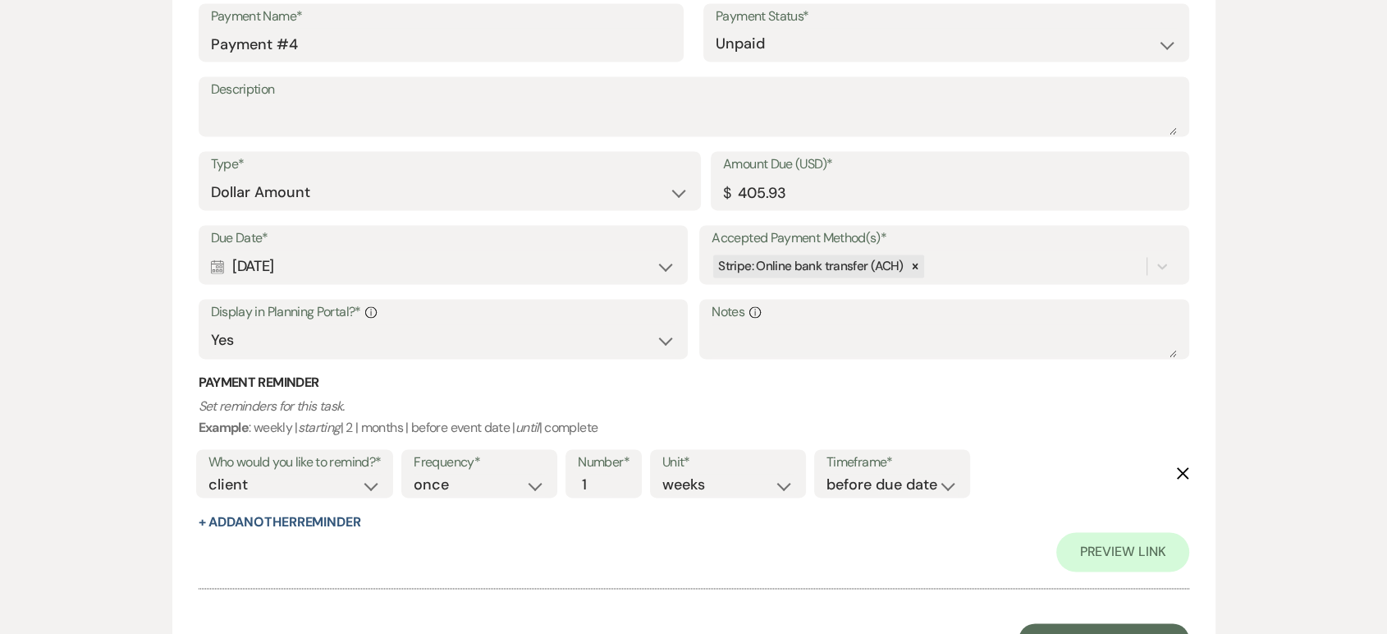
scroll to position [2455, 0]
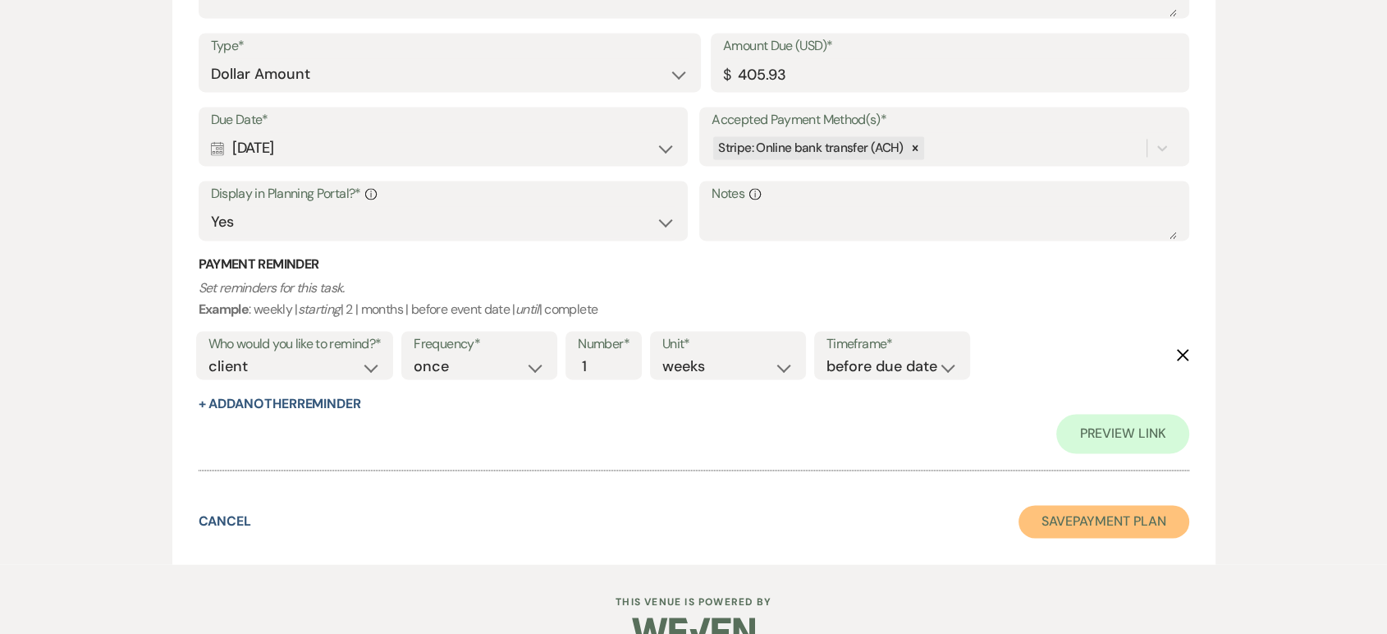
click at [1085, 524] on button "Save Payment Plan" at bounding box center [1103, 521] width 171 height 33
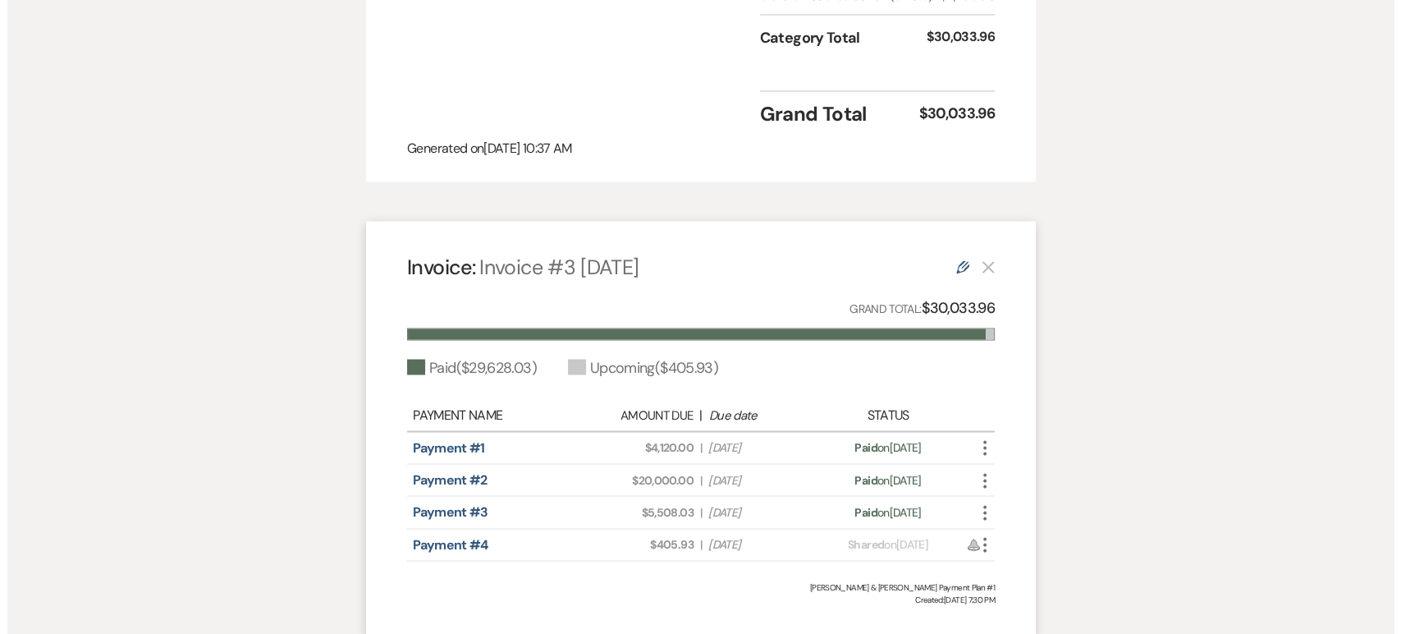
scroll to position [2933, 0]
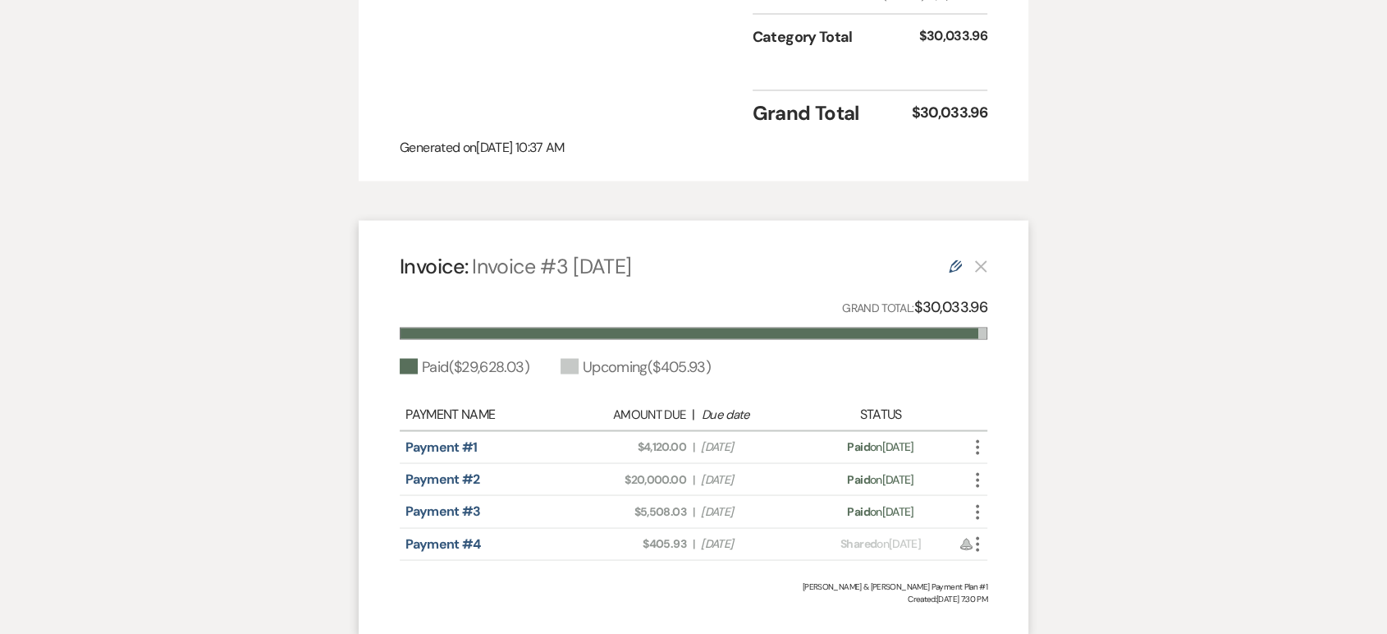
click at [974, 533] on icon "More" at bounding box center [978, 543] width 20 height 20
click at [1013, 562] on button "Attach File Attach to Message" at bounding box center [1051, 576] width 166 height 28
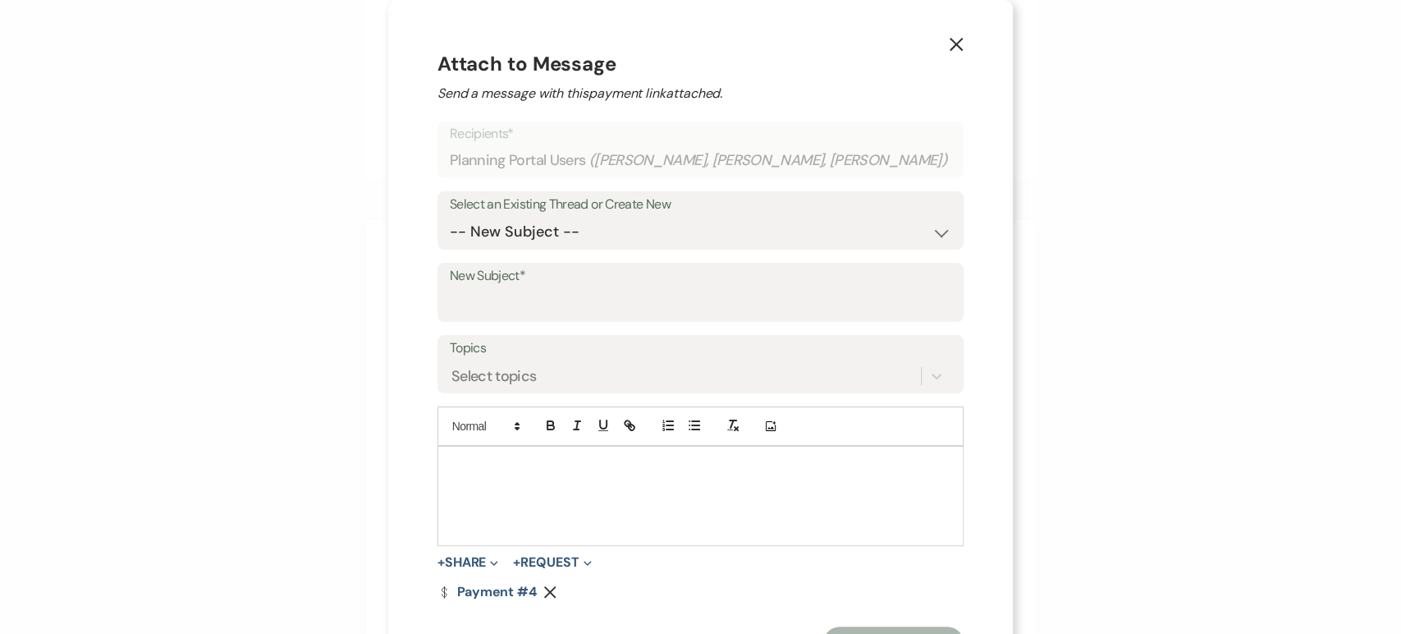
scroll to position [2, 0]
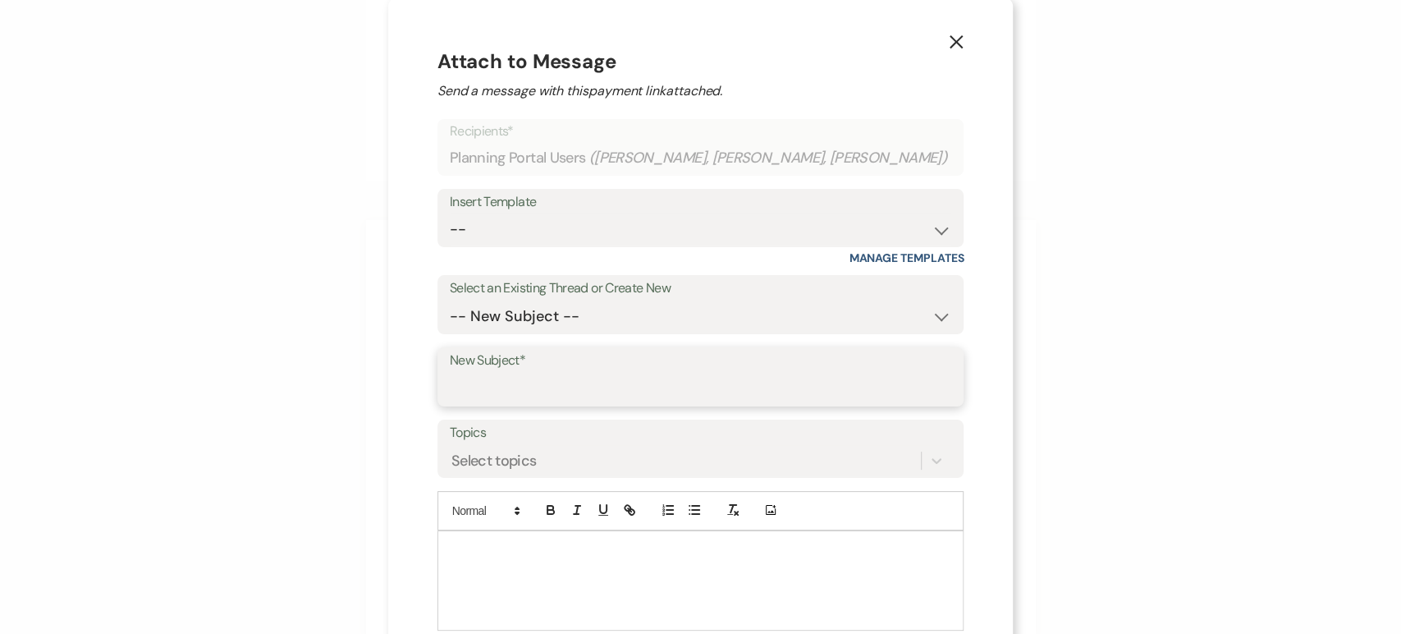
click at [508, 391] on input "New Subject*" at bounding box center [701, 389] width 502 height 32
type input "A"
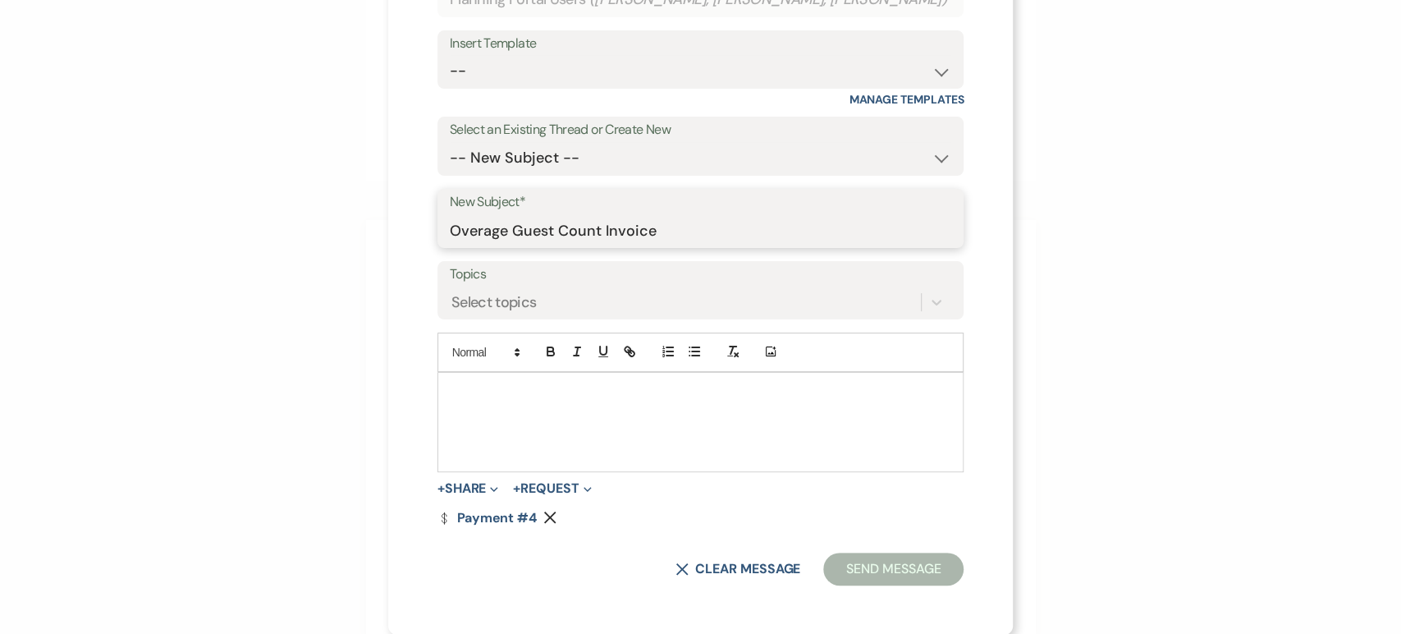
type input "Overage Guest Count Invoice"
click at [519, 398] on p at bounding box center [701, 391] width 501 height 18
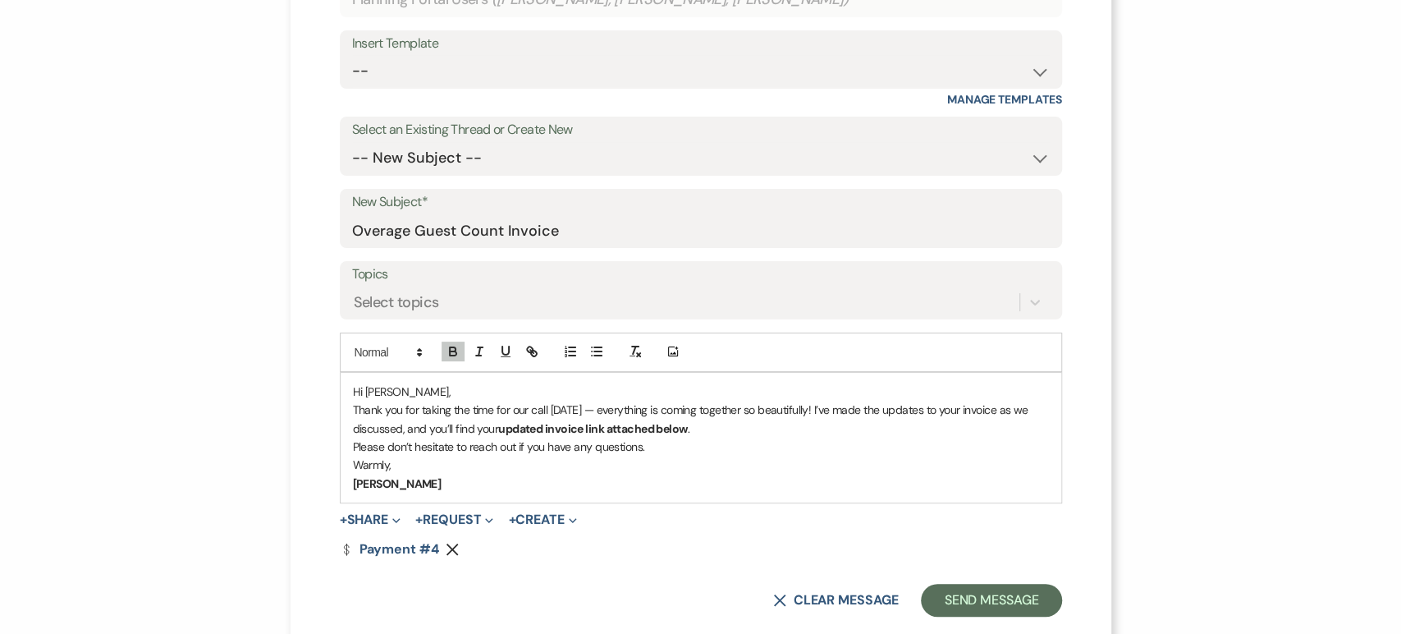
click at [353, 464] on p "Warmly," at bounding box center [701, 464] width 696 height 18
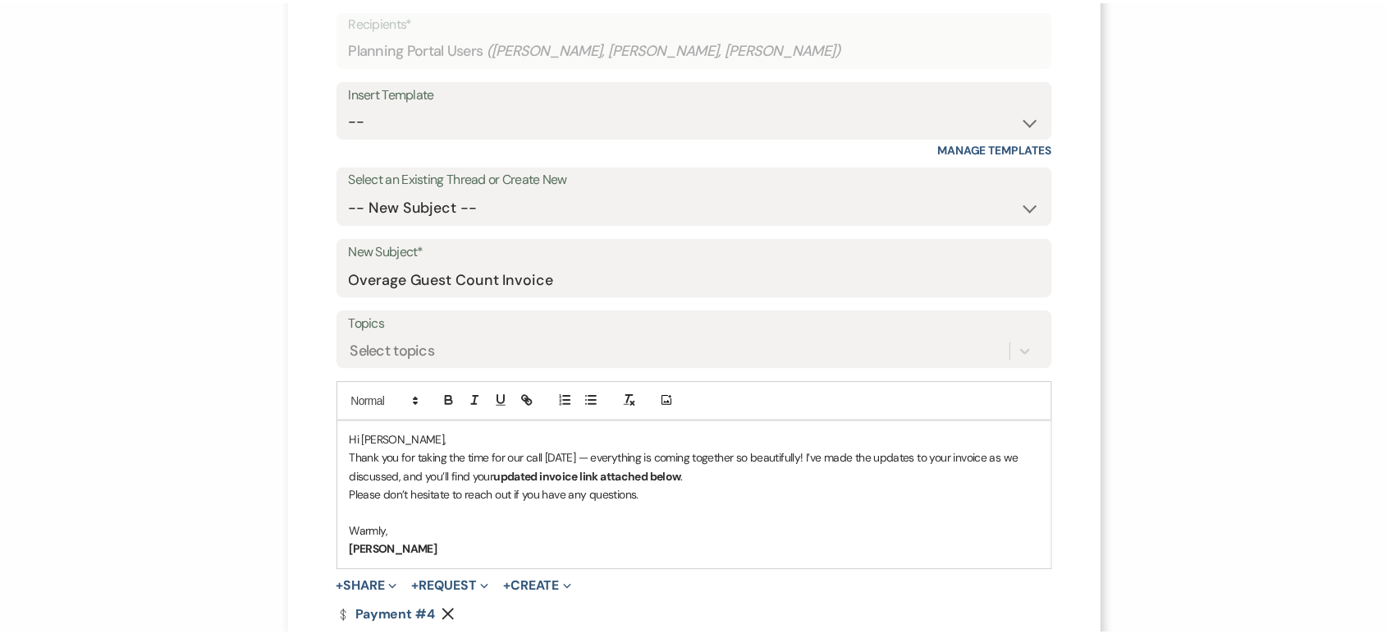
scroll to position [168, 0]
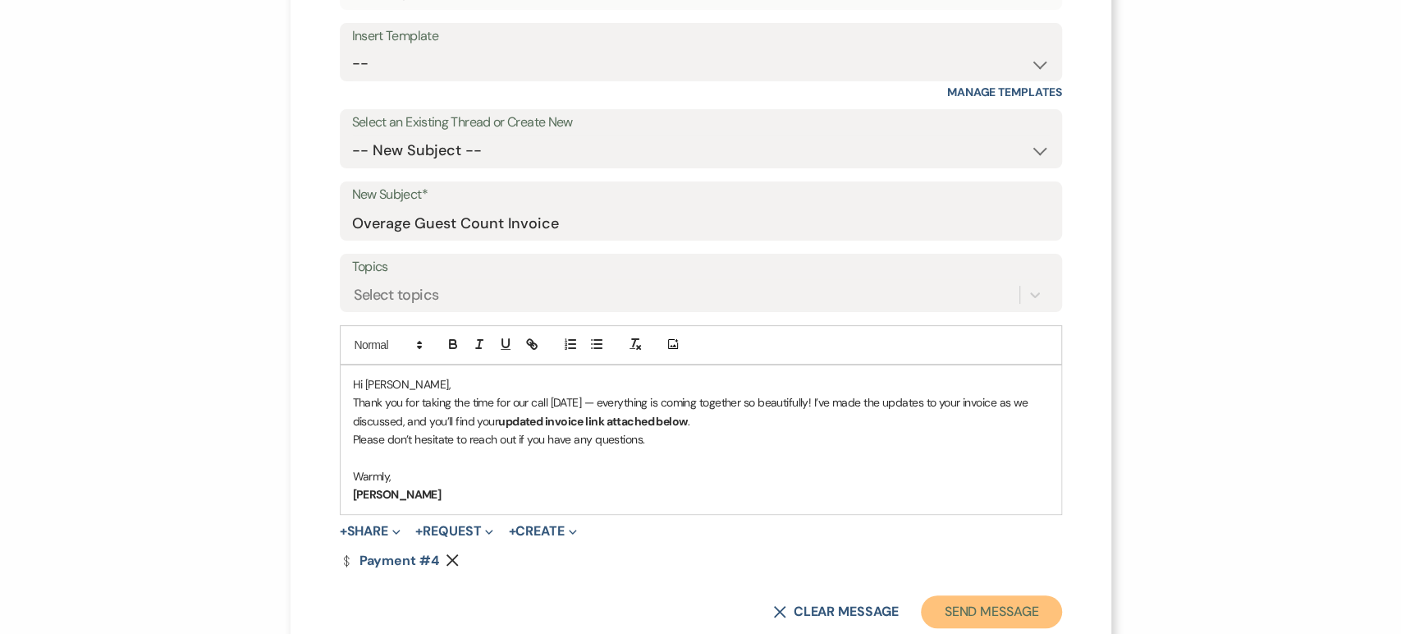
click at [943, 611] on button "Send Message" at bounding box center [991, 611] width 140 height 33
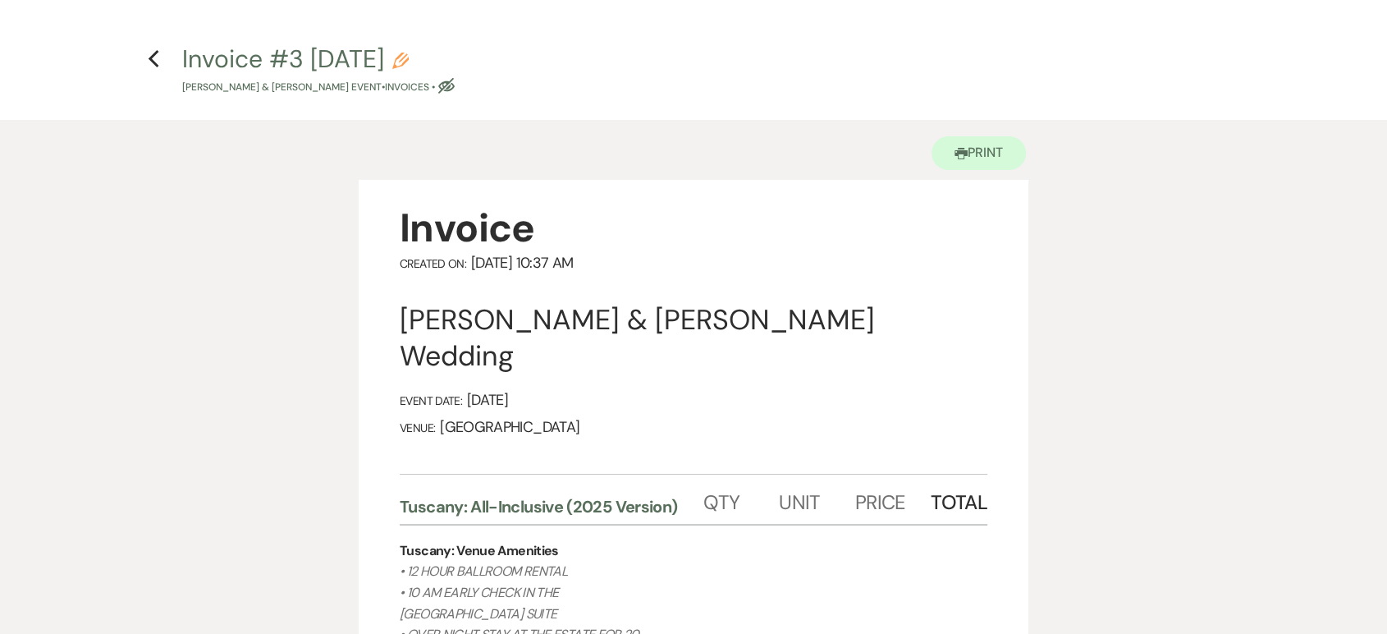
scroll to position [0, 0]
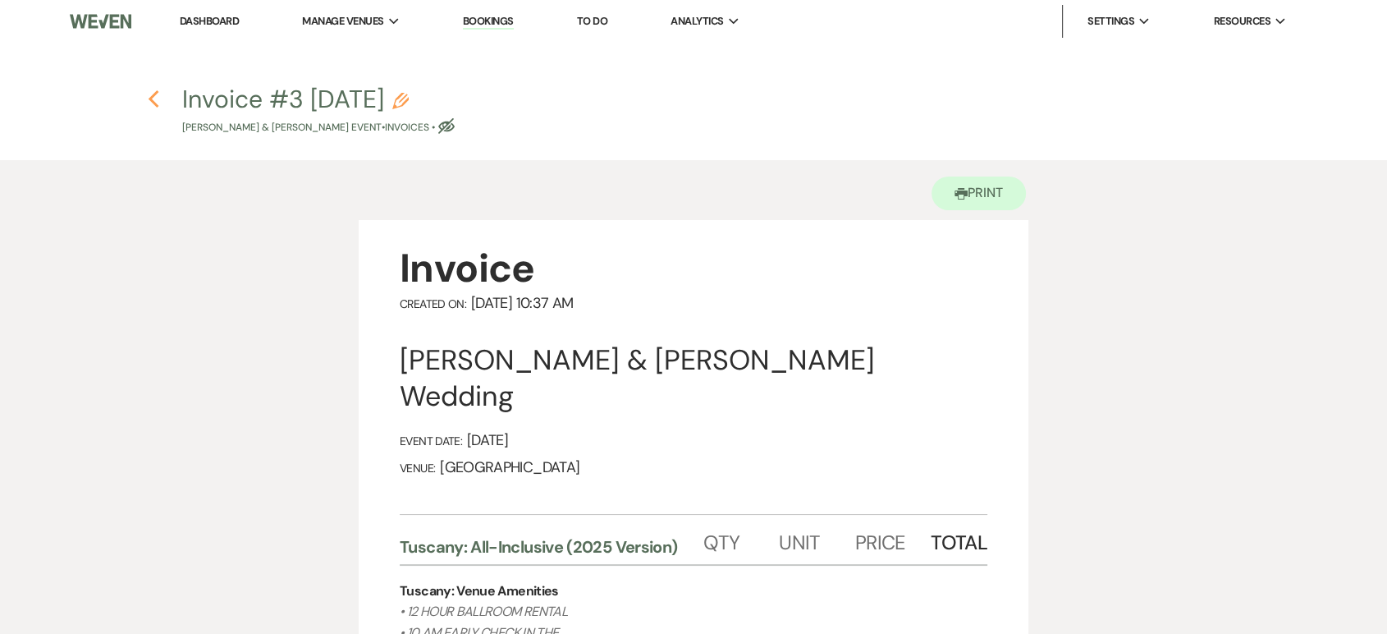
click at [158, 98] on icon "Previous" at bounding box center [154, 99] width 12 height 20
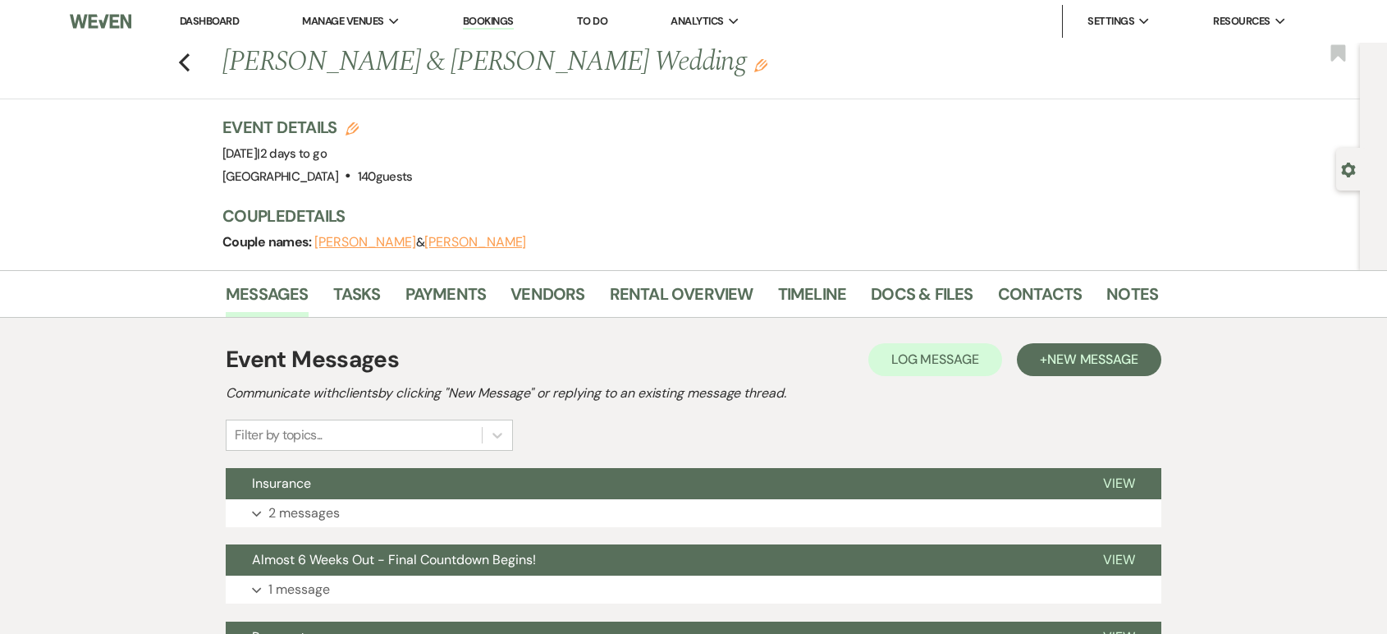
click at [209, 23] on link "Dashboard" at bounding box center [209, 21] width 59 height 14
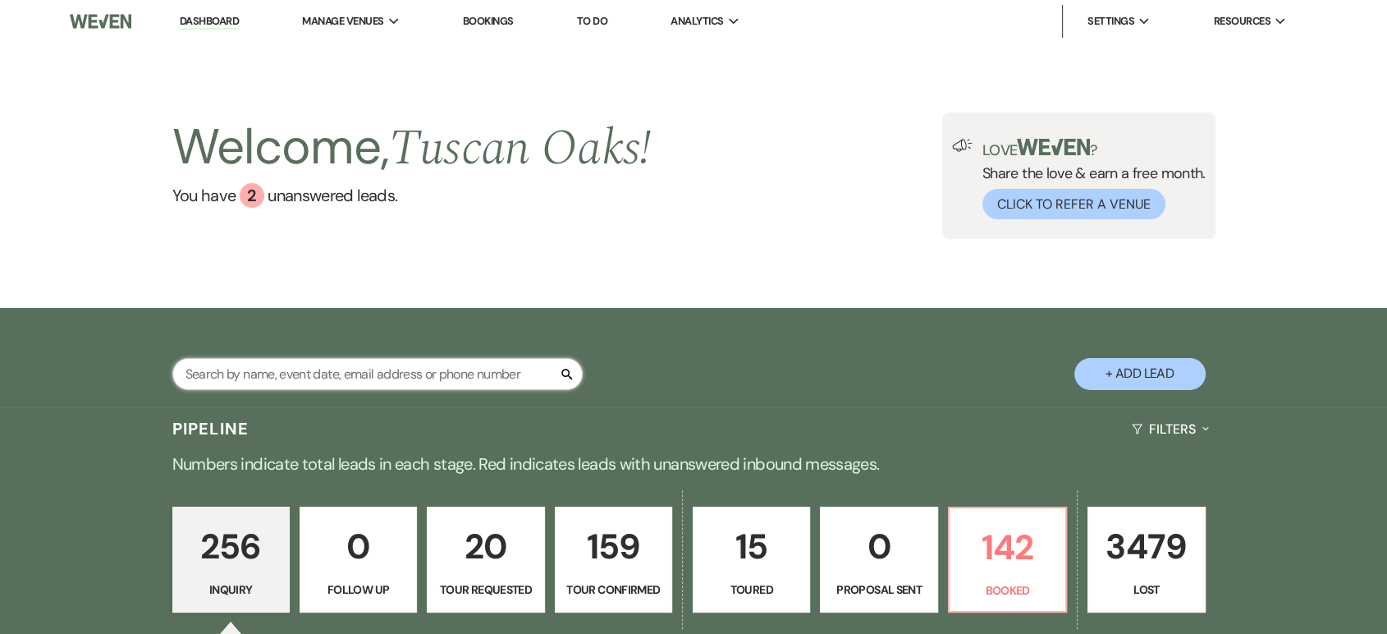
click at [324, 380] on input "text" at bounding box center [377, 374] width 410 height 32
type input "Marissa"
click at [750, 151] on div "Welcome, Tuscan Oaks ! You have 2 unanswered lead s . Love ? Share the love & e…" at bounding box center [694, 175] width 1182 height 126
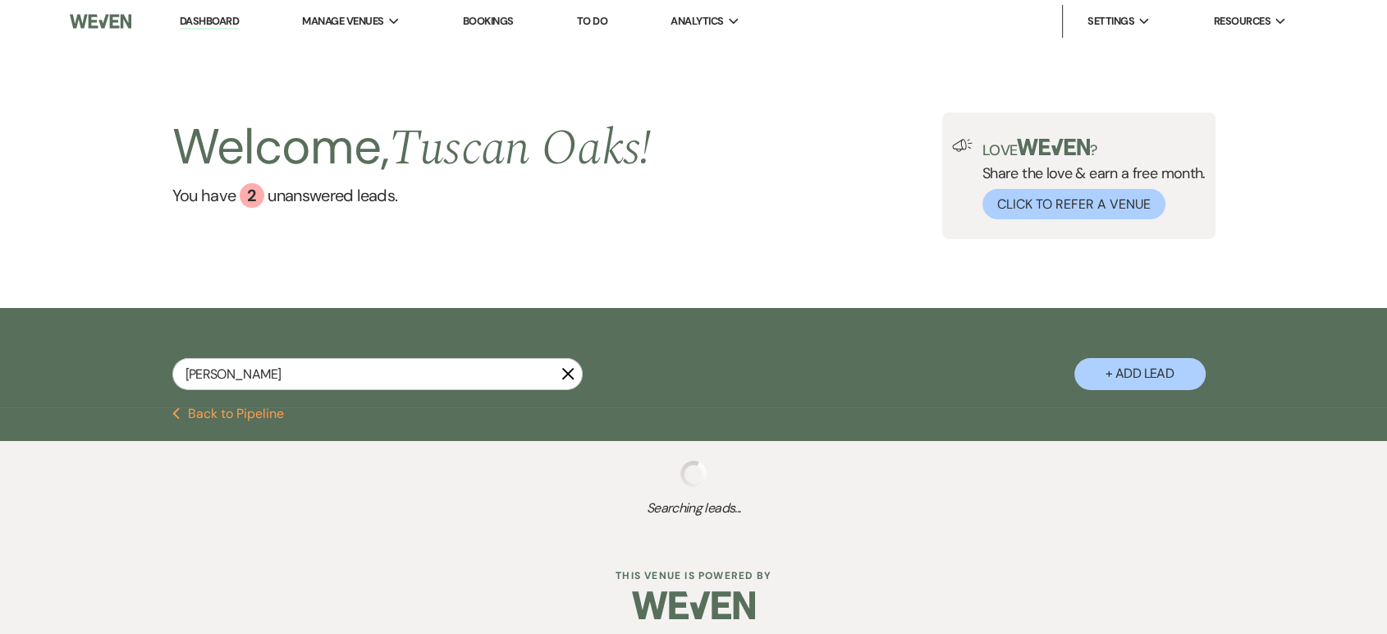
select select "4"
select select "8"
select select "5"
select select "8"
select select "5"
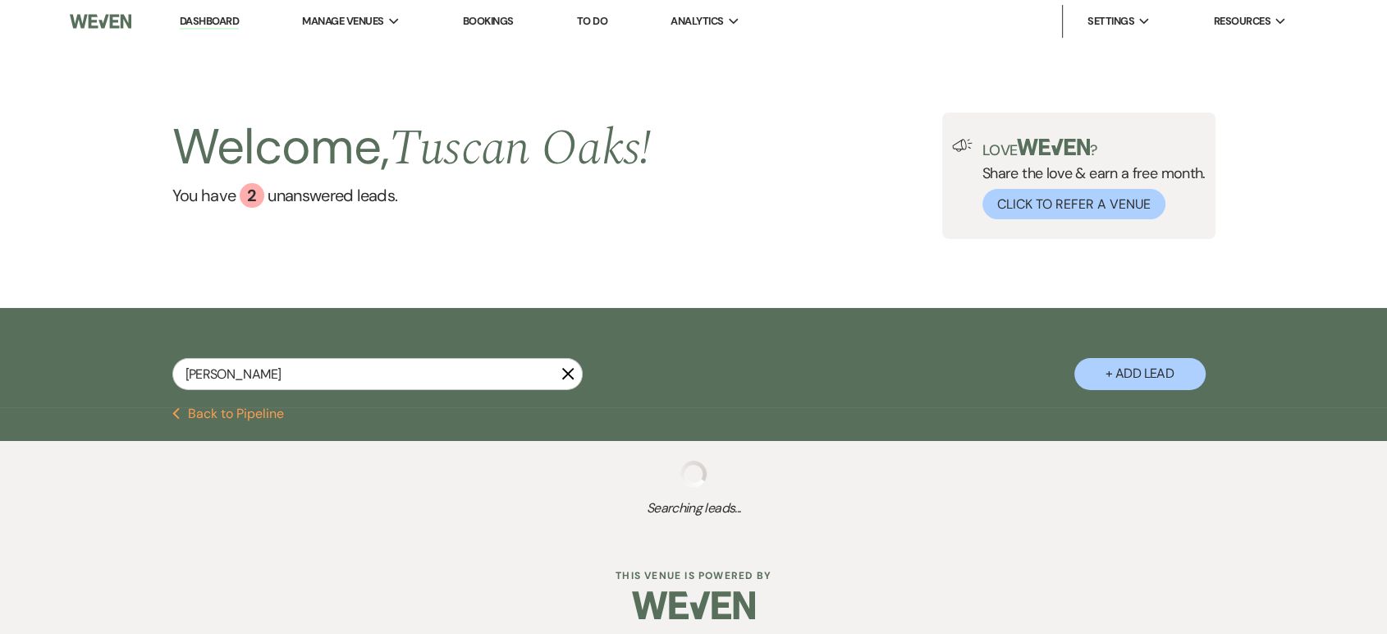
select select "8"
select select "10"
select select "8"
select select "5"
select select "8"
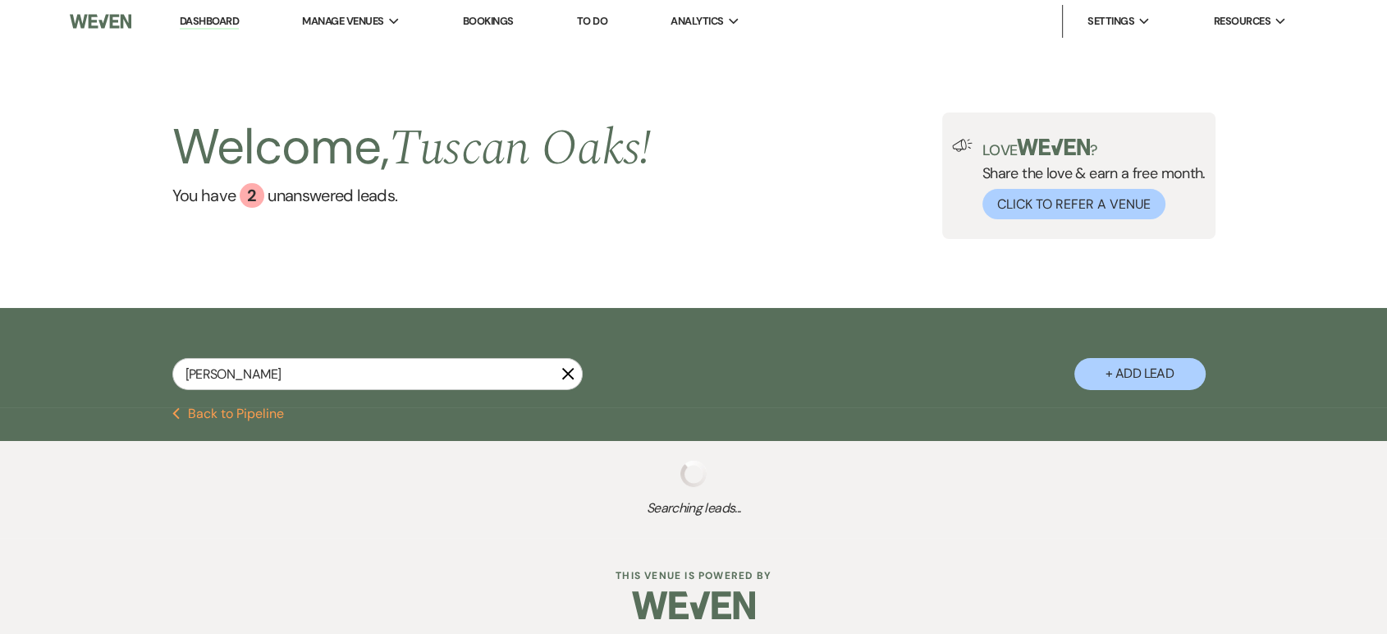
select select "5"
select select "8"
select select "6"
select select "8"
select select "5"
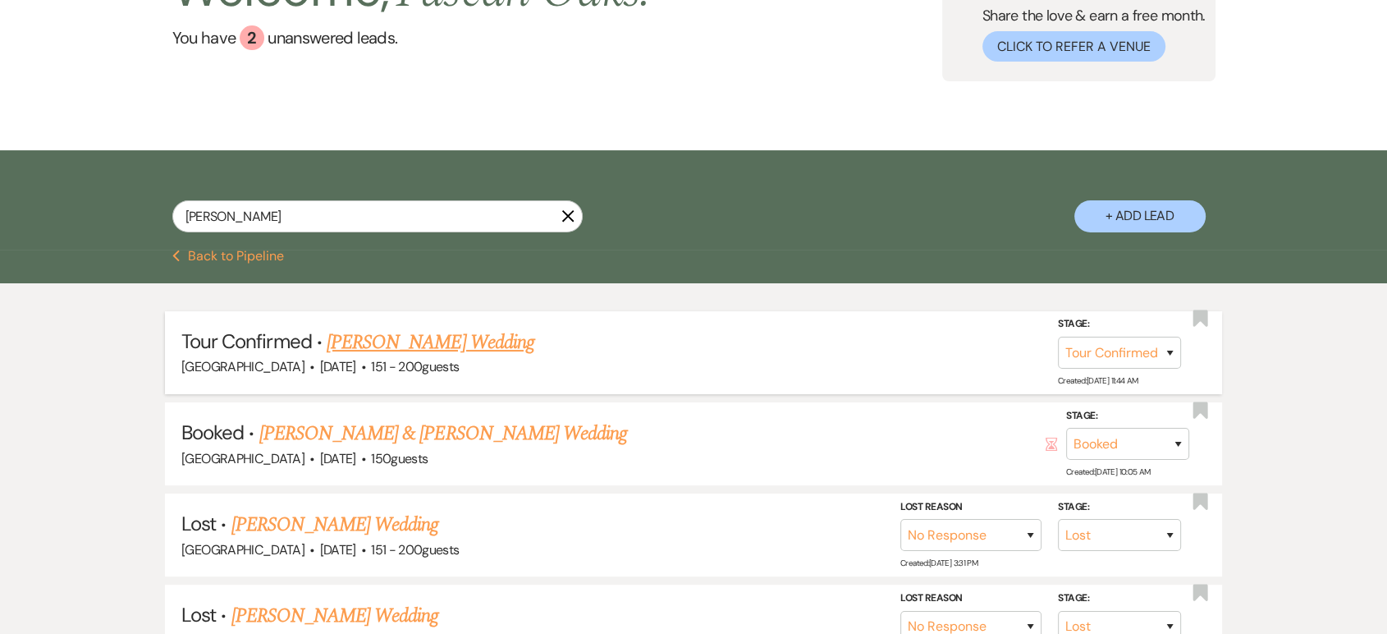
scroll to position [164, 0]
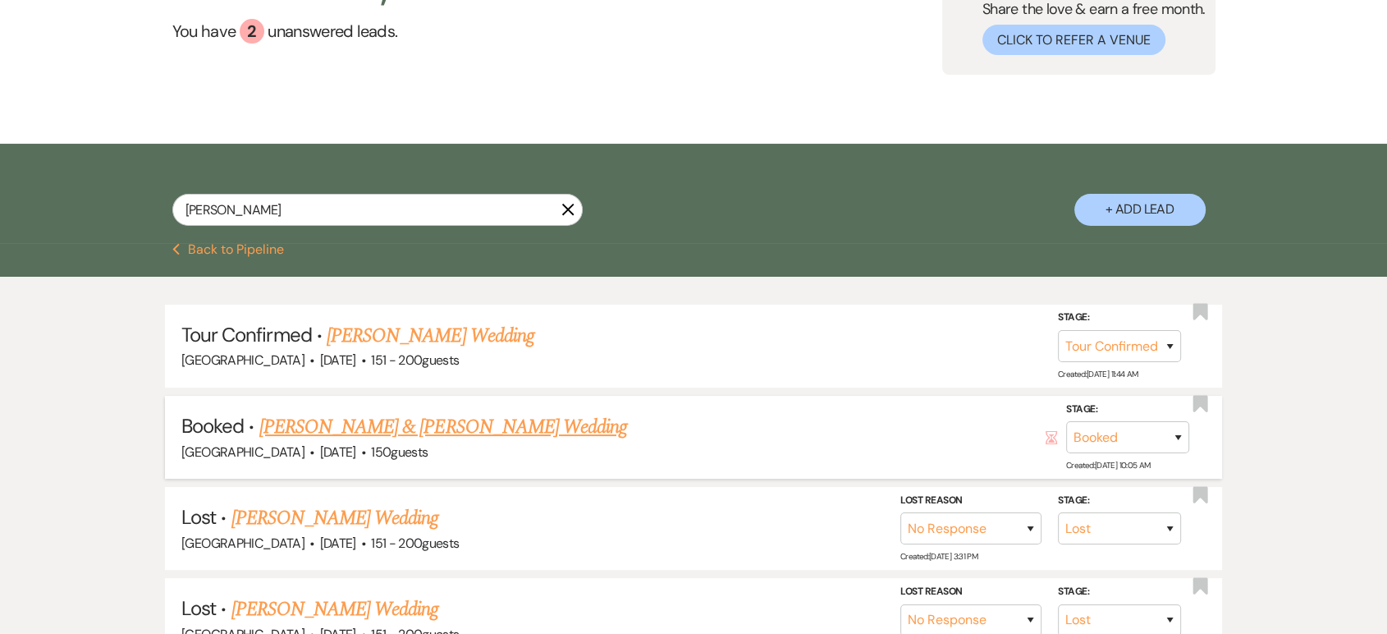
click at [510, 437] on link "Marissa Salas & Jason Chrusz's Wedding" at bounding box center [443, 427] width 368 height 30
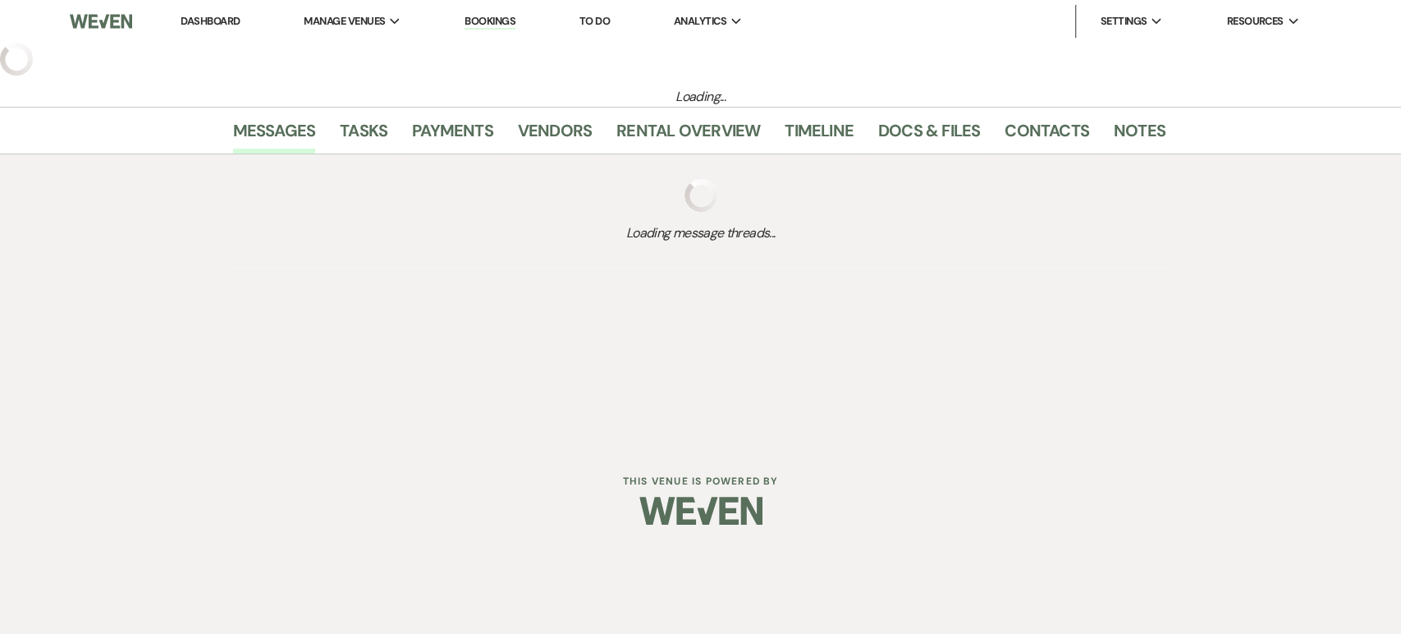
select select "2"
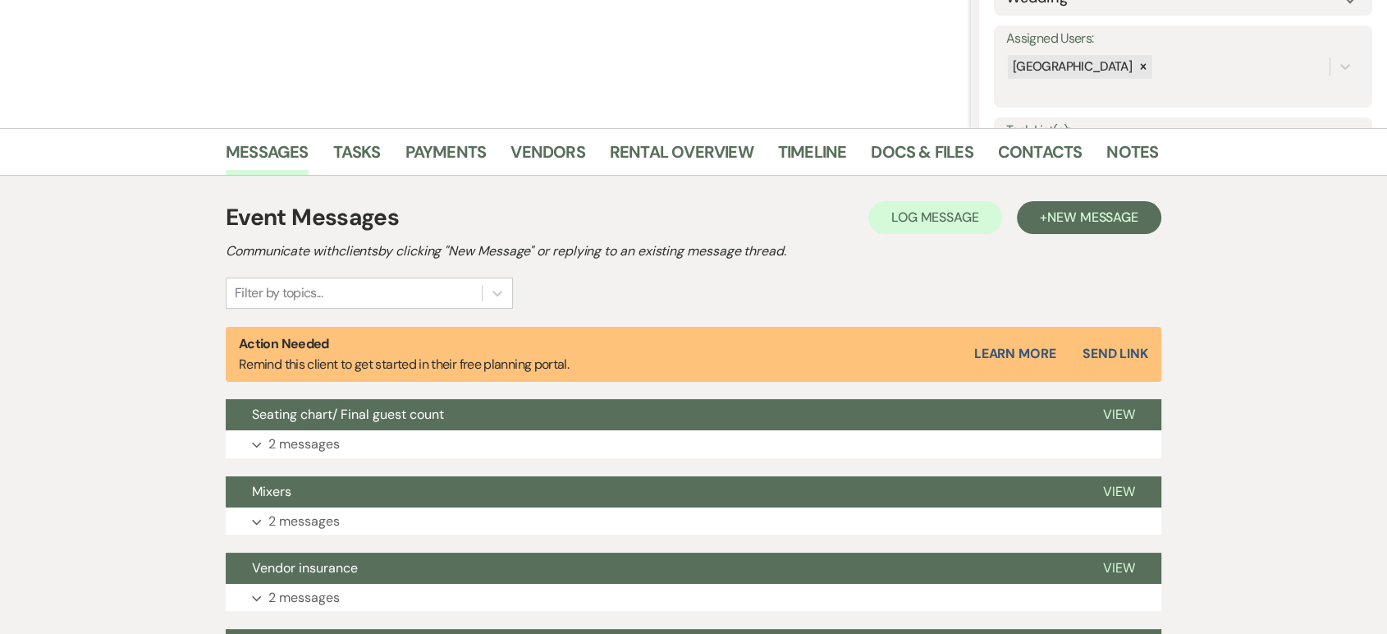
scroll to position [290, 0]
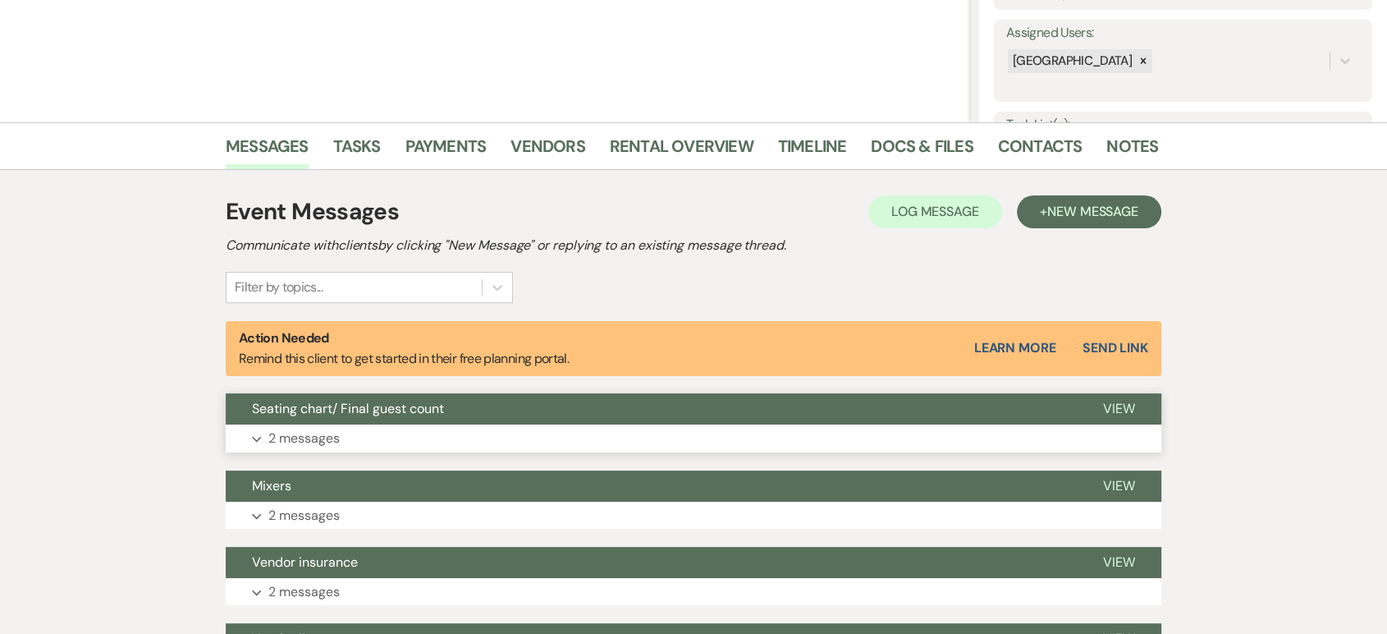
click at [308, 441] on p "2 messages" at bounding box center [303, 438] width 71 height 21
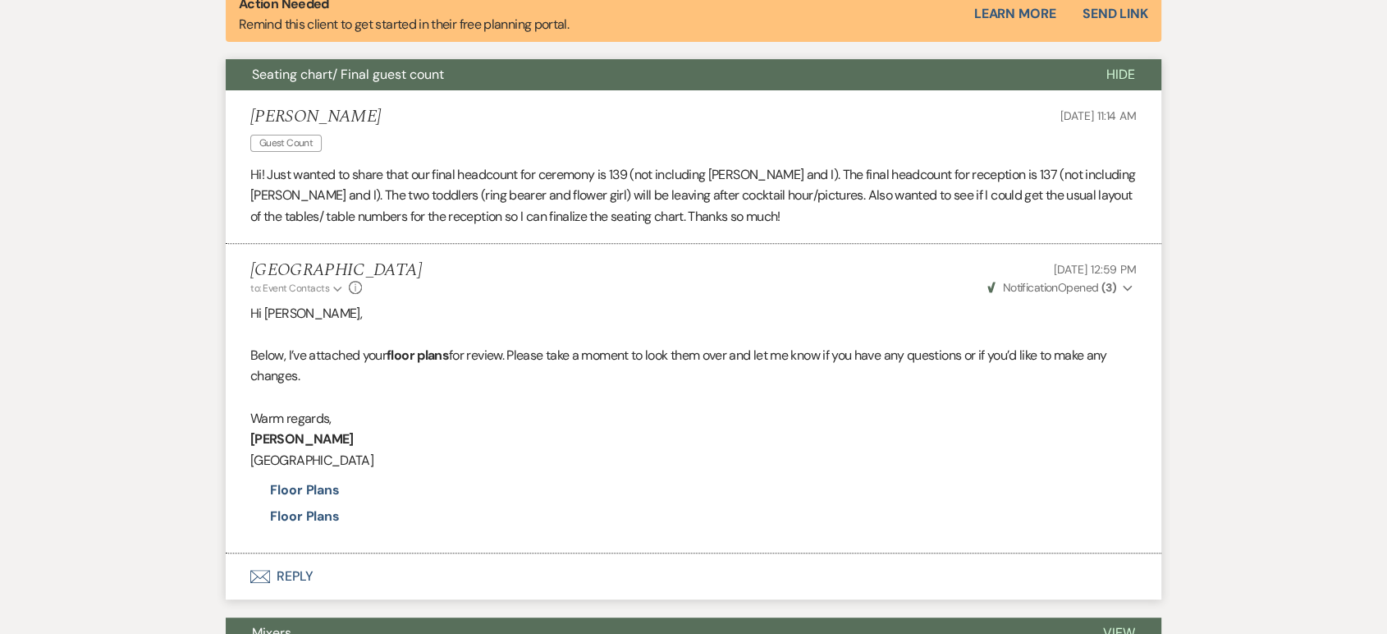
scroll to position [659, 0]
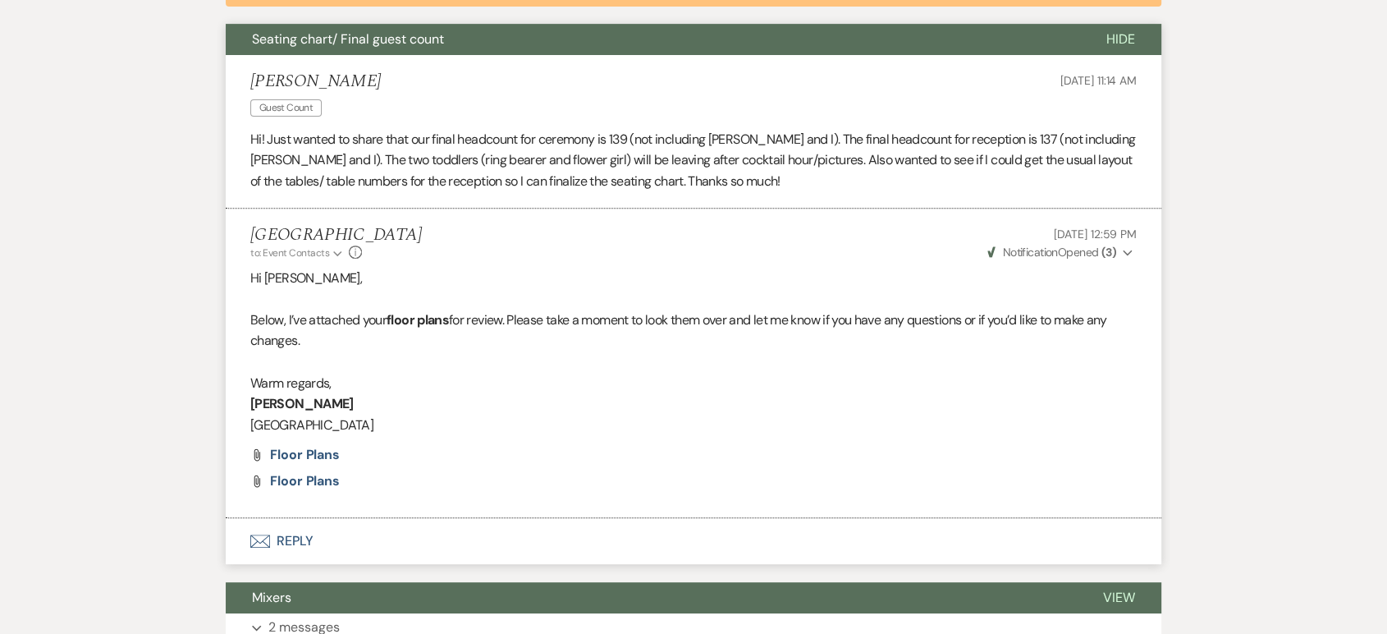
click at [272, 530] on button "Envelope Reply" at bounding box center [693, 541] width 935 height 46
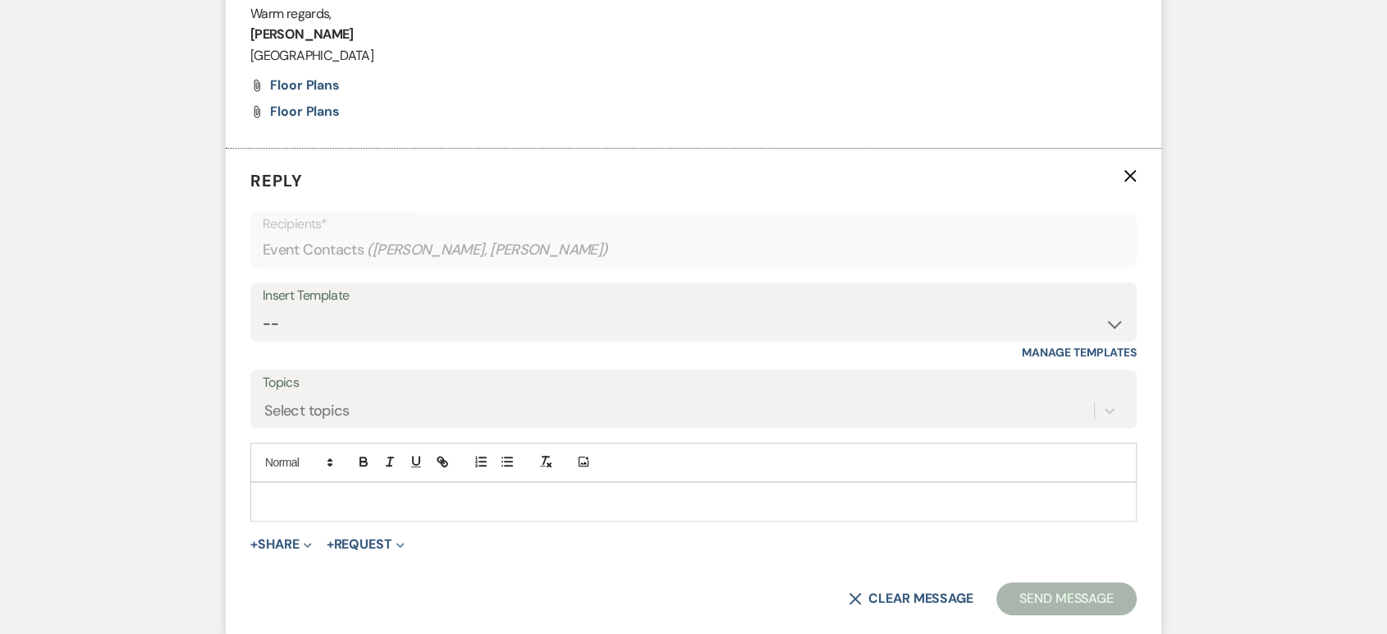
scroll to position [1029, 0]
click at [311, 497] on p at bounding box center [693, 501] width 860 height 18
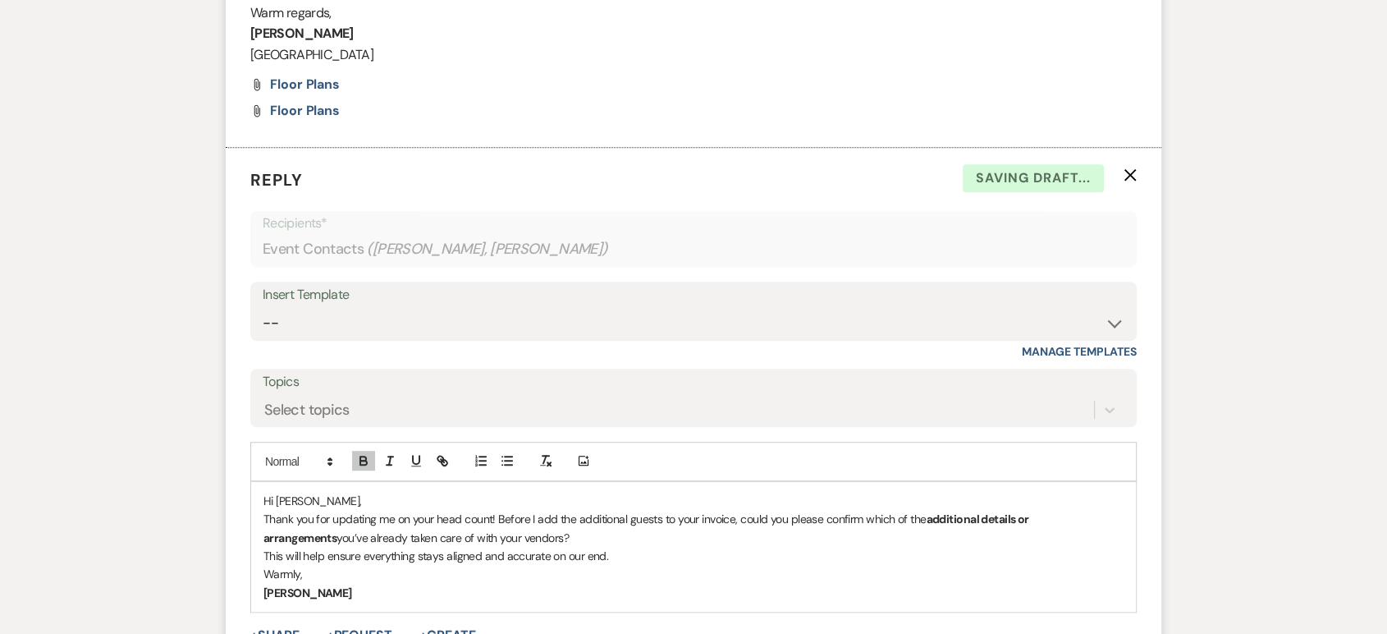
click at [266, 571] on p "Warmly," at bounding box center [693, 574] width 860 height 18
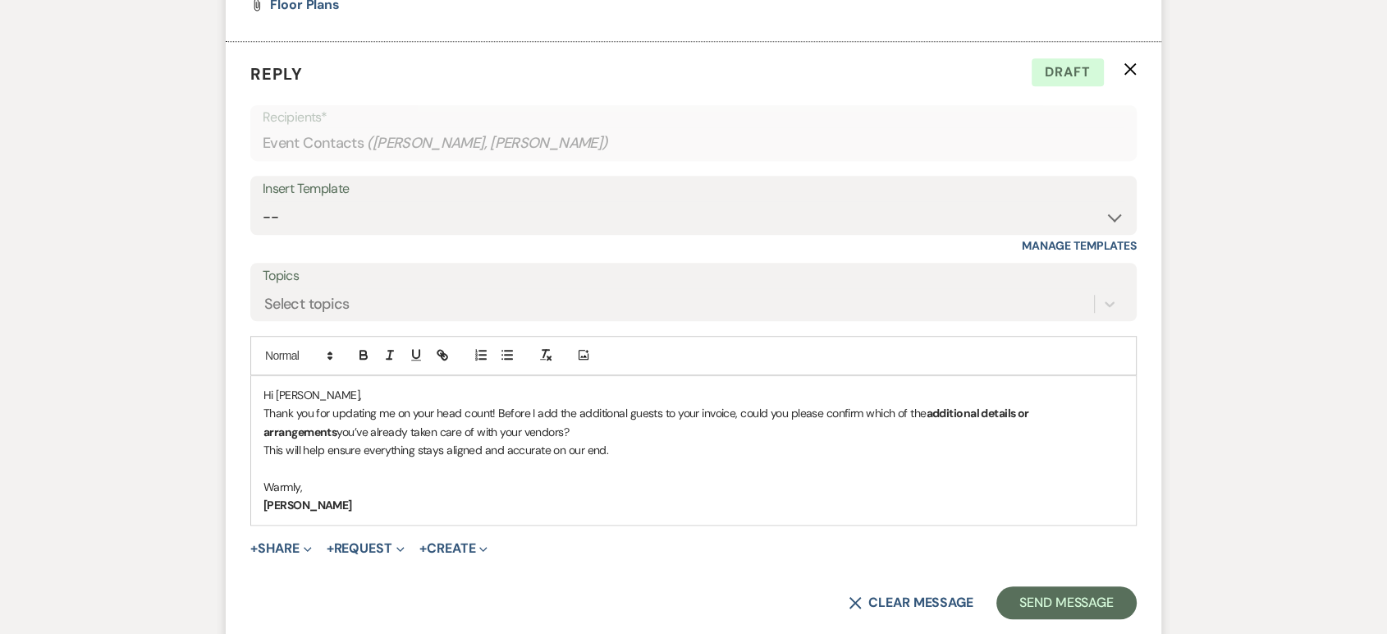
scroll to position [1136, 0]
click at [1068, 613] on button "Send Message" at bounding box center [1066, 601] width 140 height 33
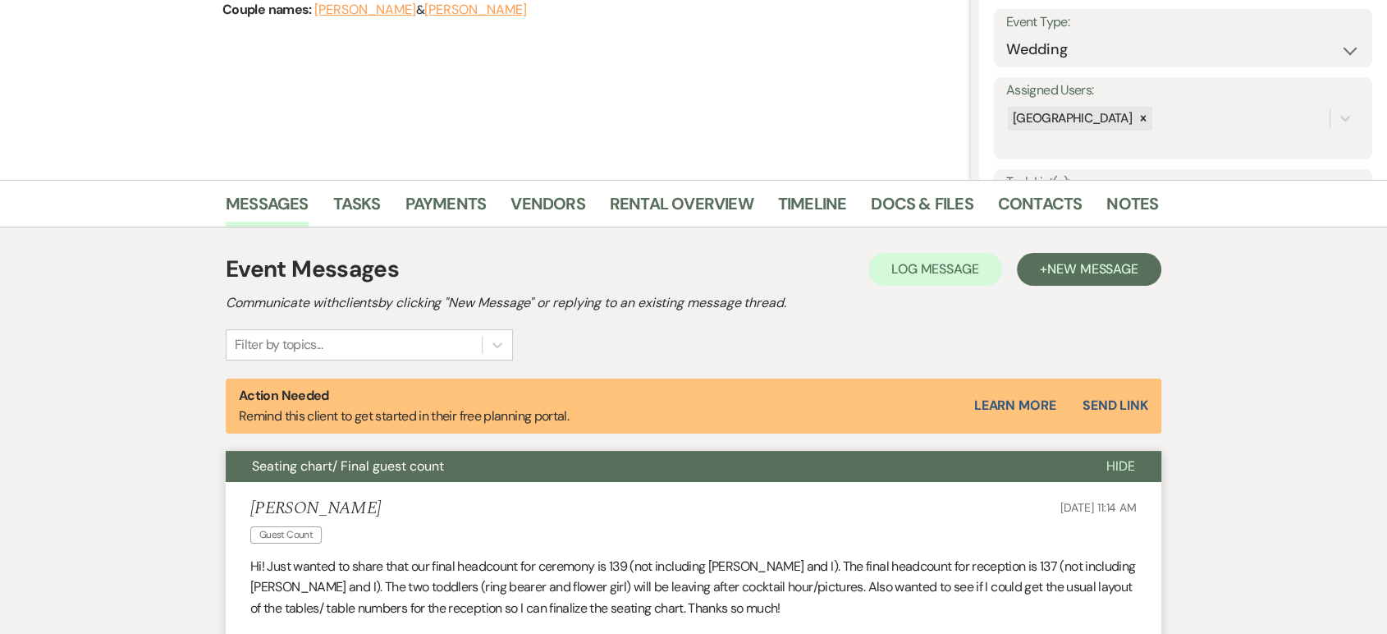
scroll to position [0, 0]
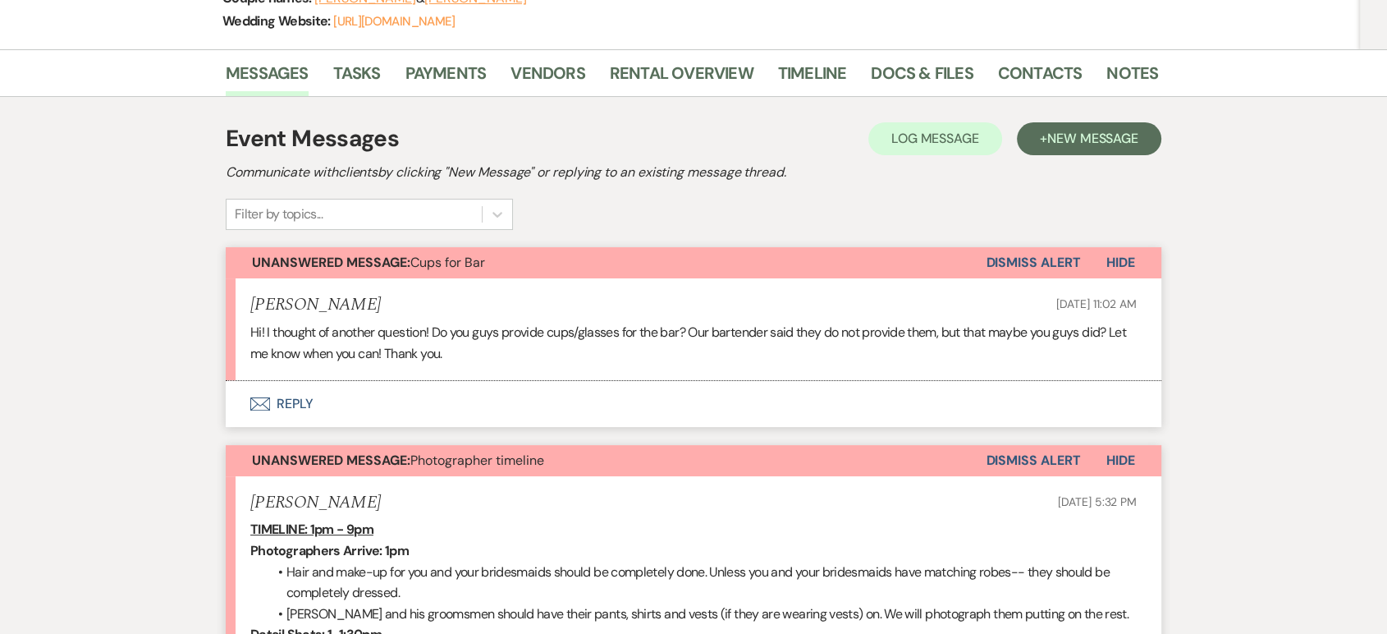
click at [281, 395] on button "Envelope Reply" at bounding box center [693, 404] width 935 height 46
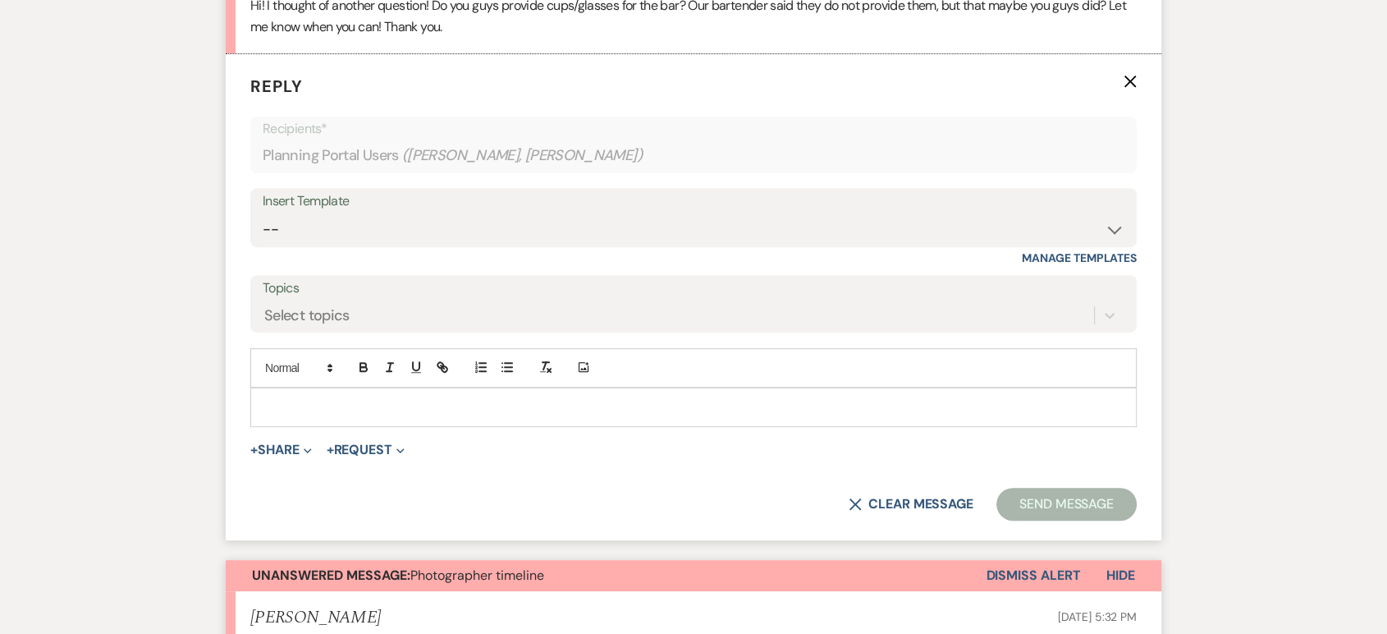
scroll to position [637, 0]
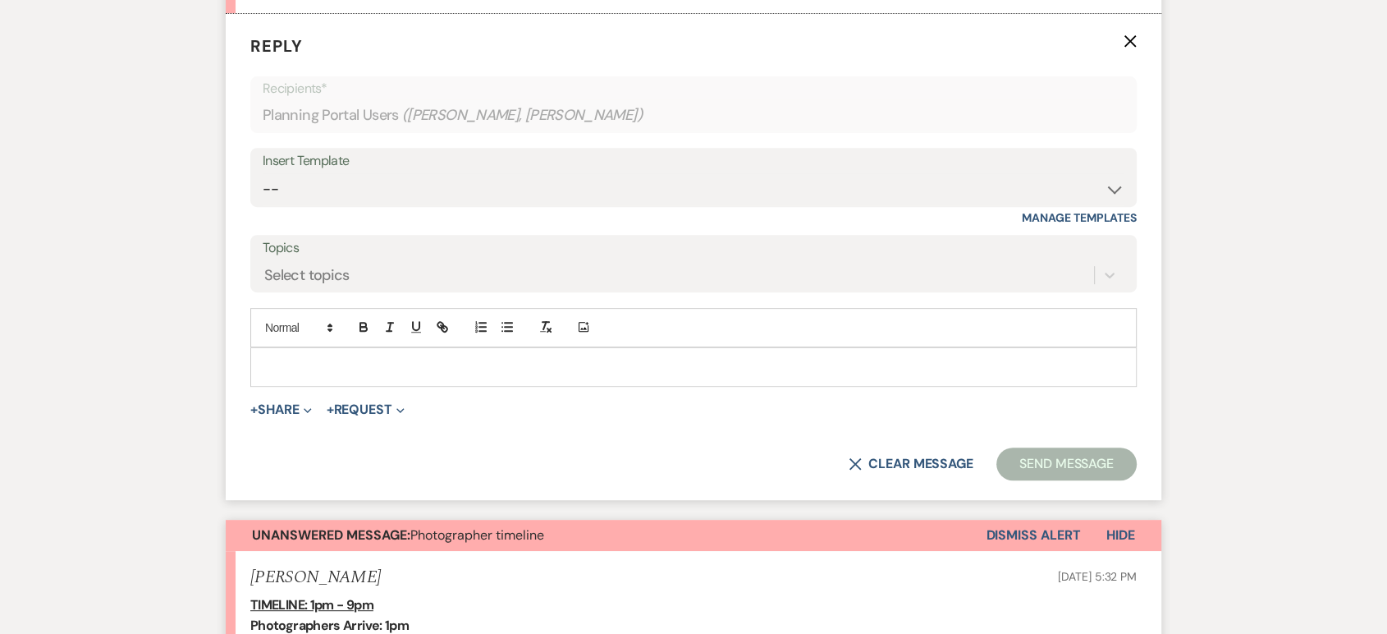
click at [295, 364] on p at bounding box center [693, 367] width 860 height 18
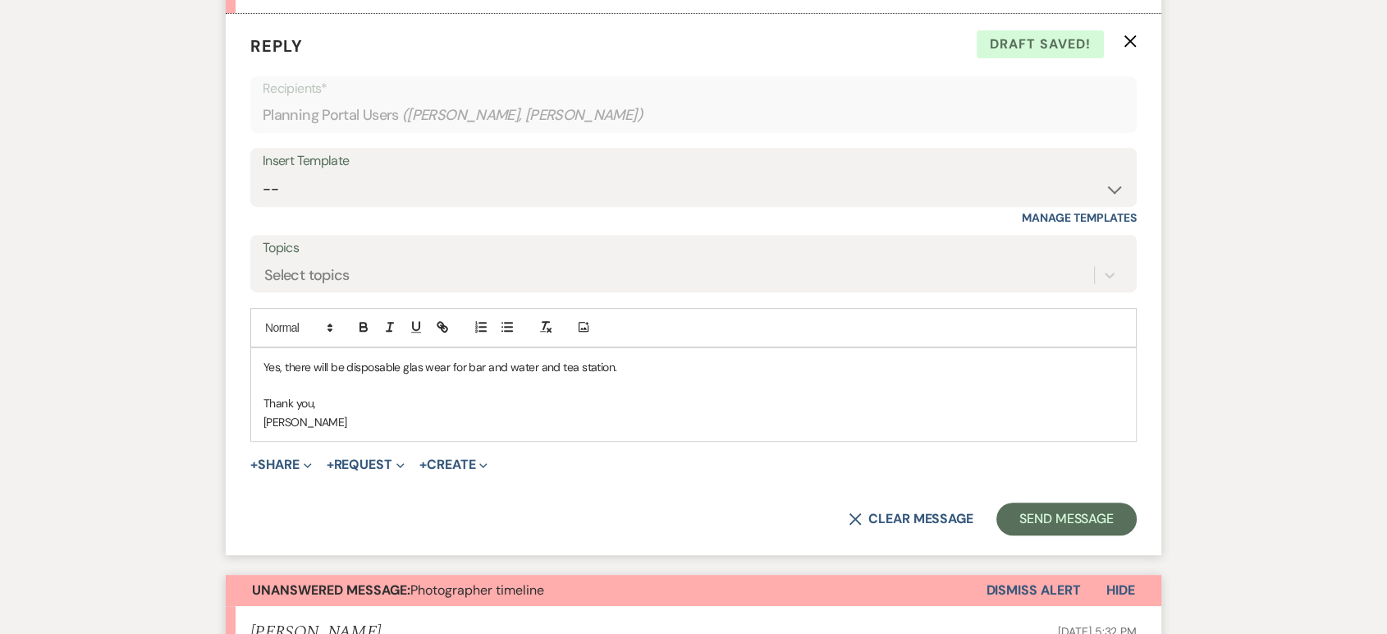
click at [419, 364] on p "Yes, there will be disposable glas wear for bar and water and tea station." at bounding box center [693, 367] width 860 height 18
click at [419, 364] on p "Yes, there will be disposable wear for bar and water and tea station." at bounding box center [693, 367] width 860 height 18
click at [405, 364] on p "Yes, there will be disposable cups for bar and water and tea station." at bounding box center [693, 367] width 860 height 18
click at [617, 383] on p at bounding box center [693, 385] width 860 height 18
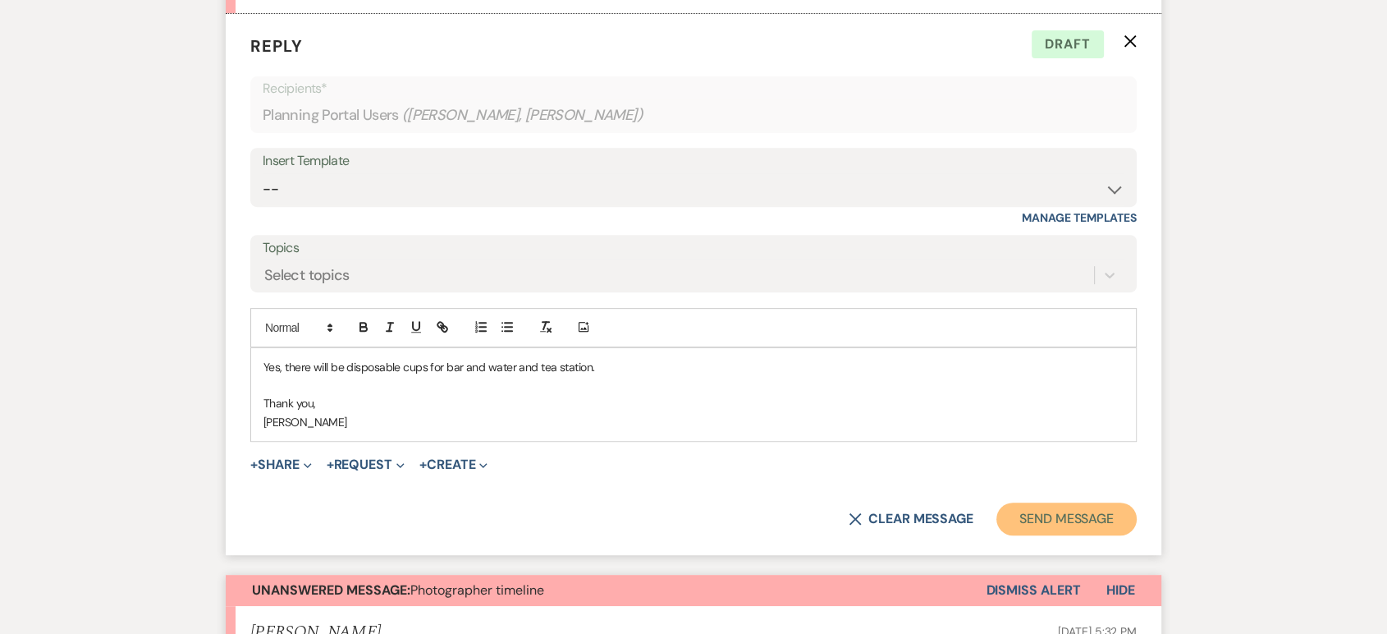
click at [1041, 528] on button "Send Message" at bounding box center [1066, 518] width 140 height 33
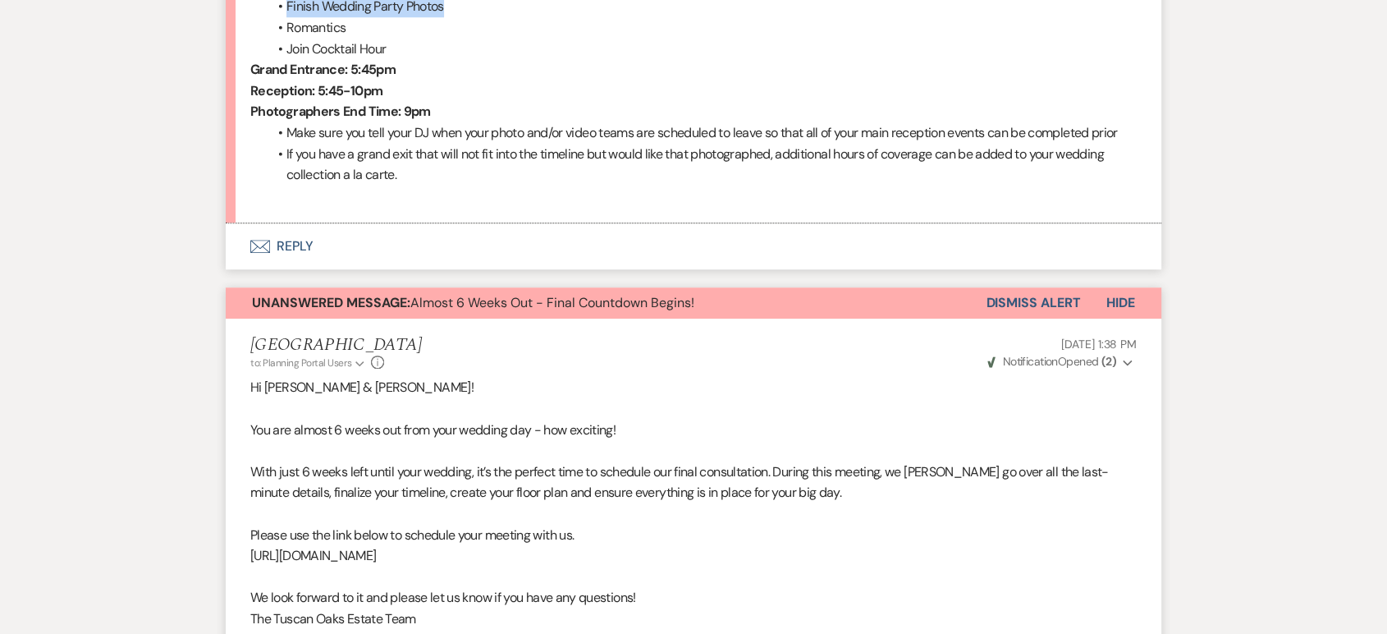
scroll to position [1321, 0]
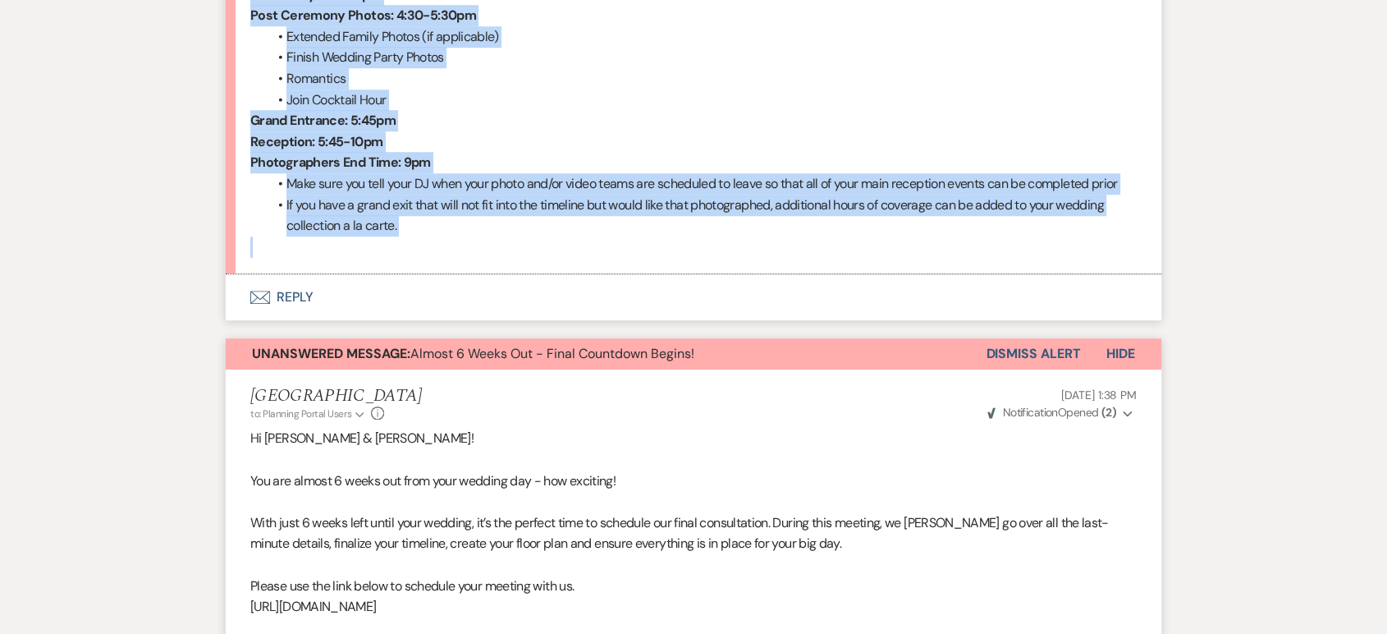
drag, startPoint x: 254, startPoint y: 288, endPoint x: 755, endPoint y: 248, distance: 503.0
copy div "TIMELINE: 1pm - 9pm Photographers Arrive: 1pm Hair and make-up for you and your…"
